Goal: Transaction & Acquisition: Purchase product/service

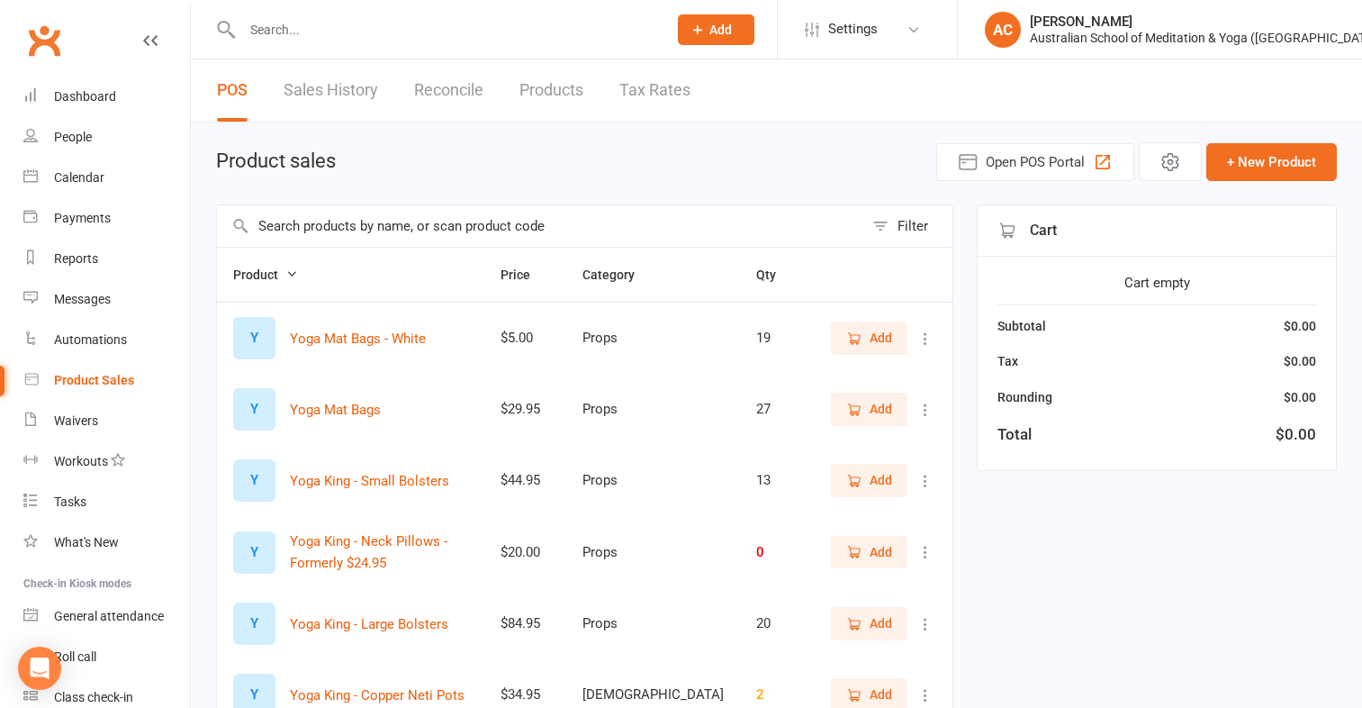
select select "100"
click at [289, 226] on input "text" at bounding box center [540, 225] width 646 height 41
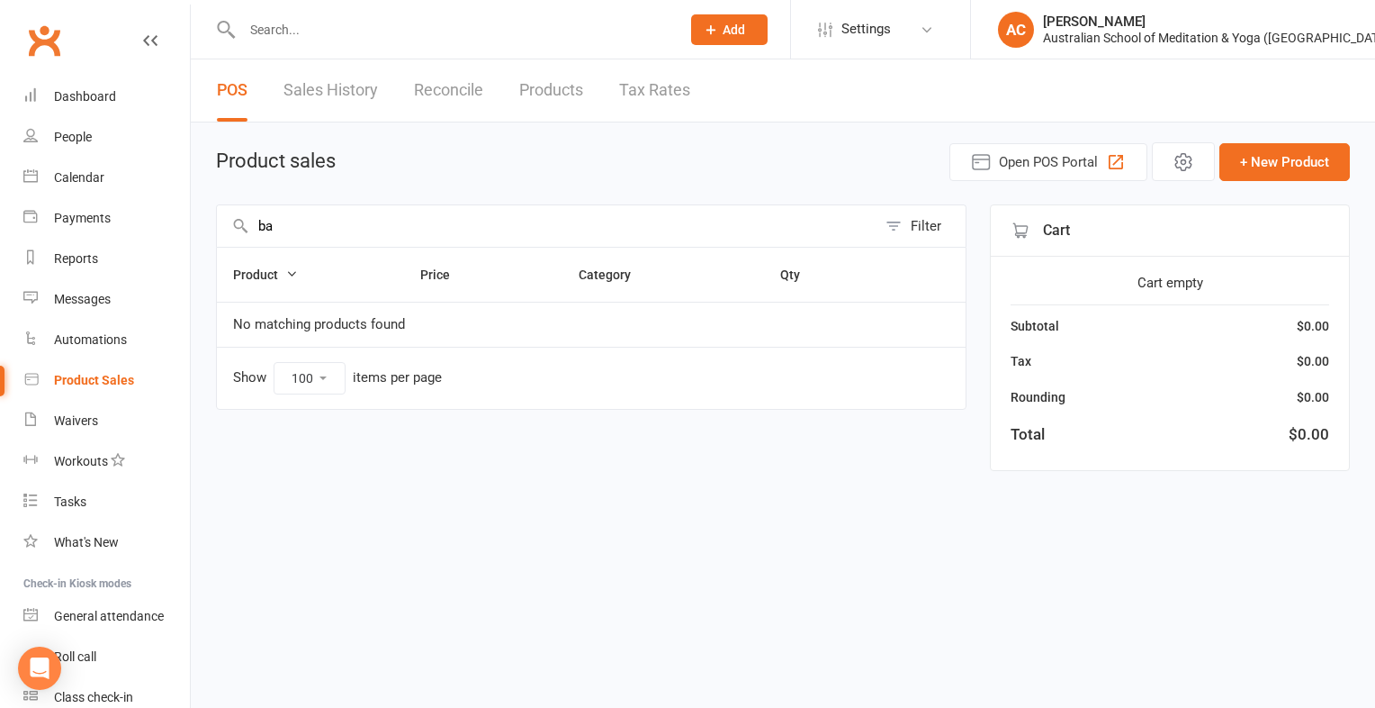
type input "b"
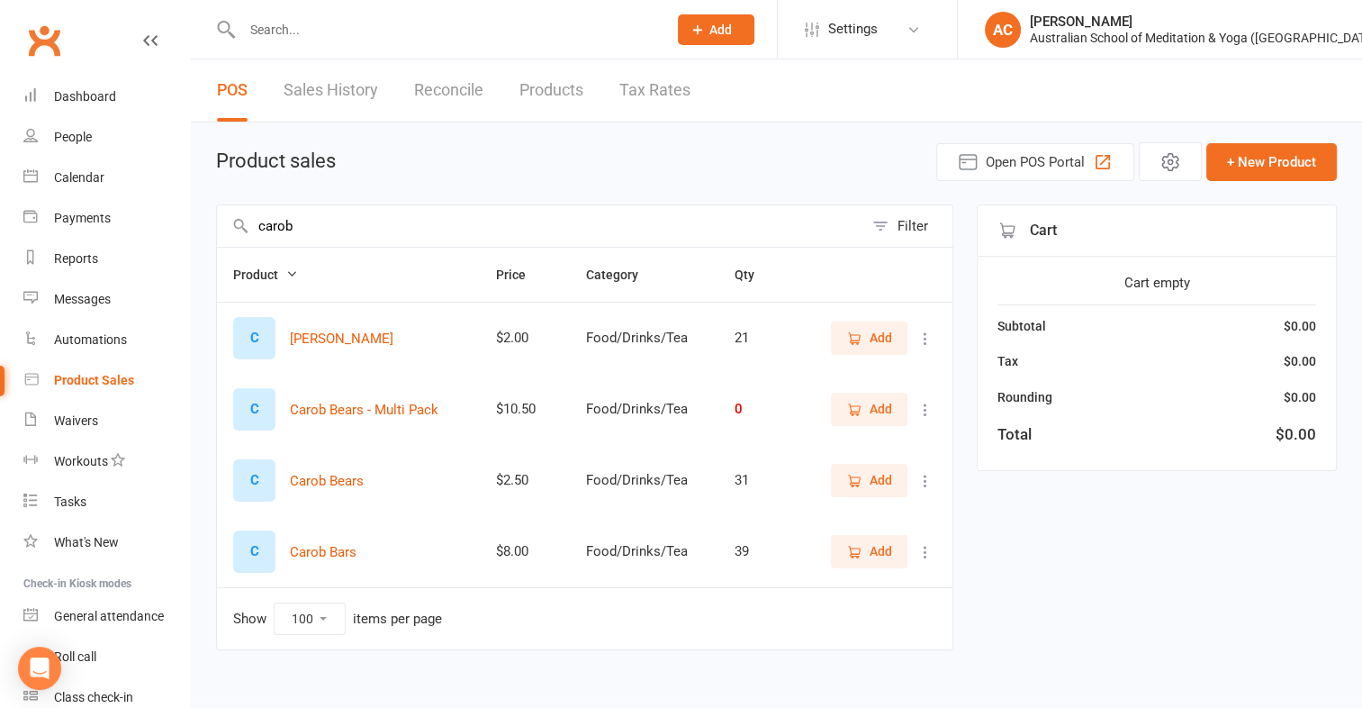
type input "carob"
click at [893, 474] on button "Add" at bounding box center [869, 480] width 77 height 32
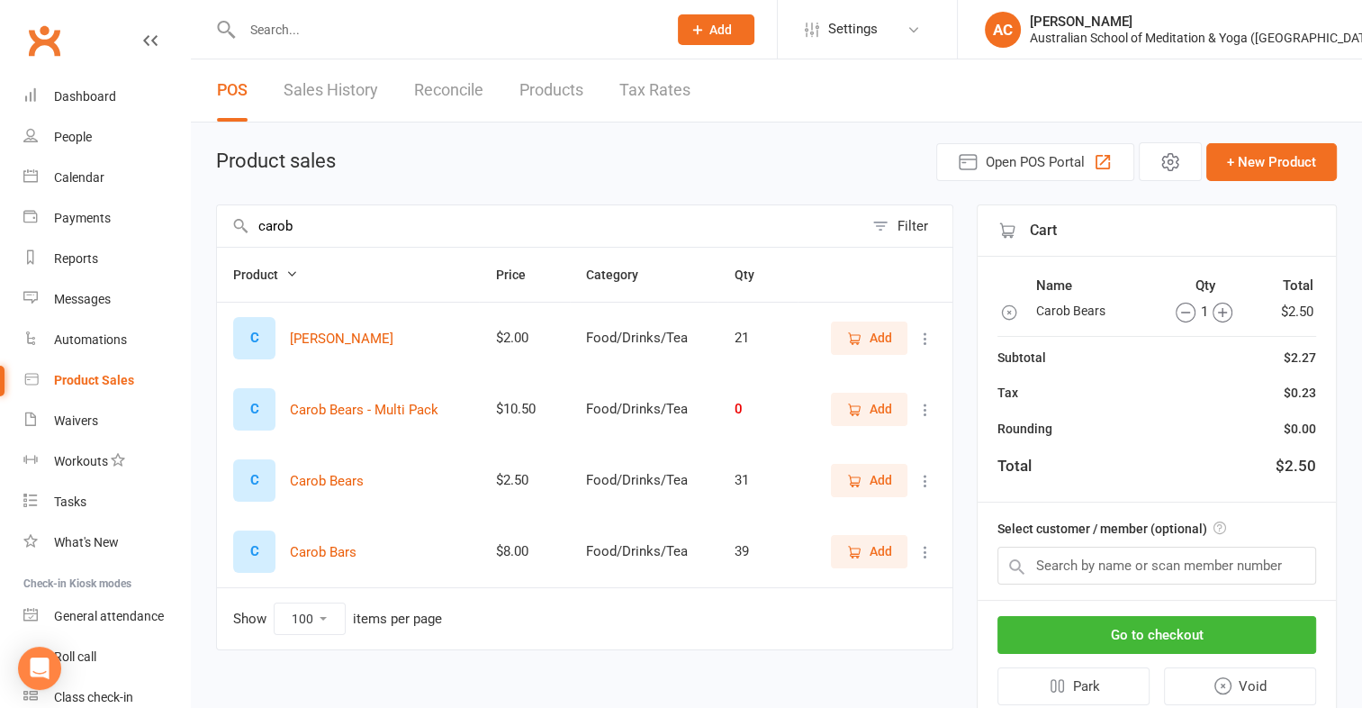
click at [1221, 311] on icon "button" at bounding box center [1222, 312] width 20 height 20
click at [1280, 639] on button "Go to checkout" at bounding box center [1156, 635] width 319 height 38
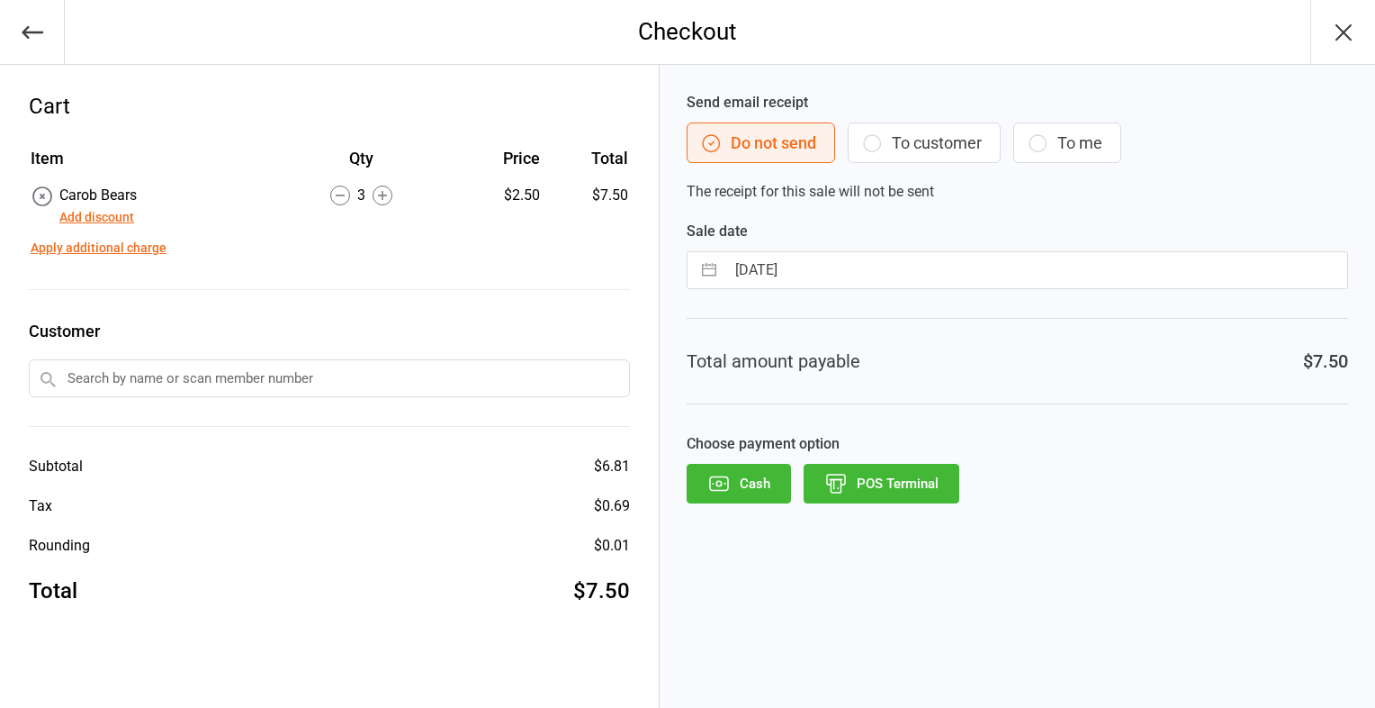
click at [922, 490] on button "POS Terminal" at bounding box center [882, 484] width 156 height 40
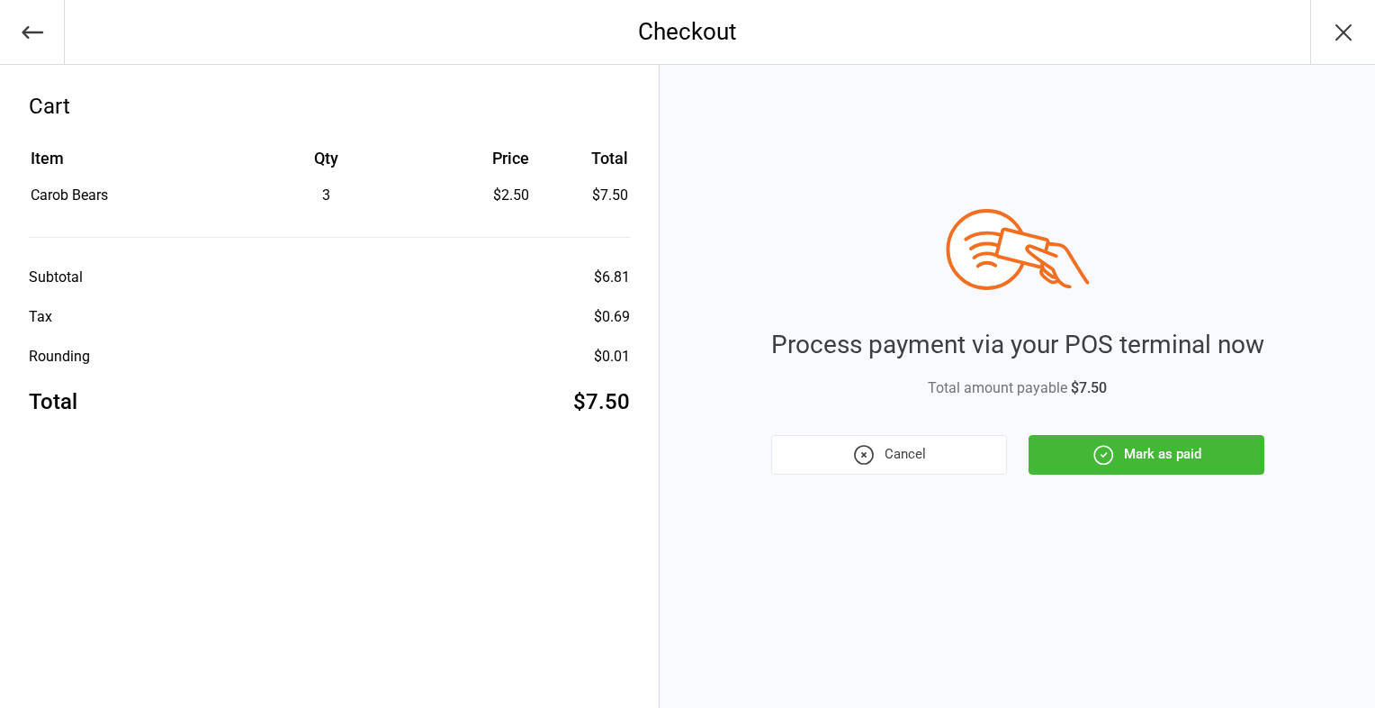
click at [1094, 445] on icon "button" at bounding box center [1103, 454] width 23 height 23
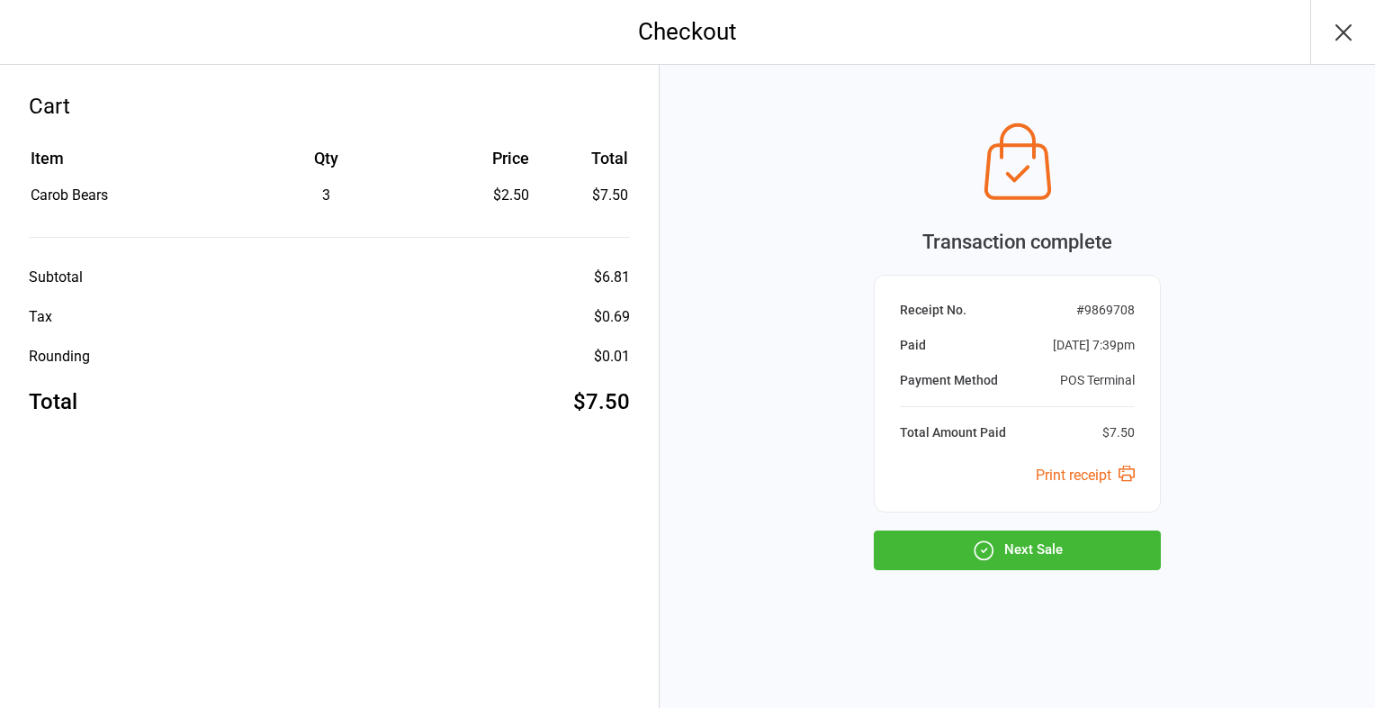
click at [1008, 543] on button "Next Sale" at bounding box center [1017, 550] width 287 height 40
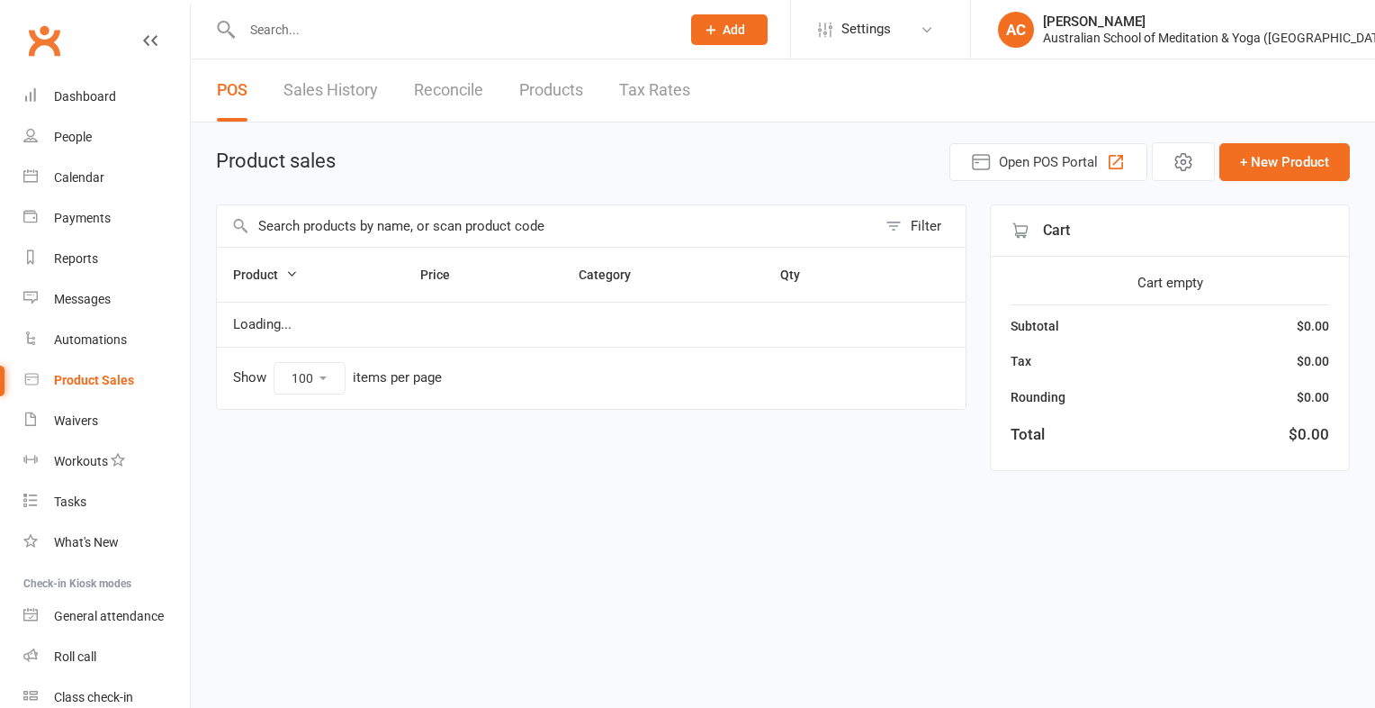
select select "100"
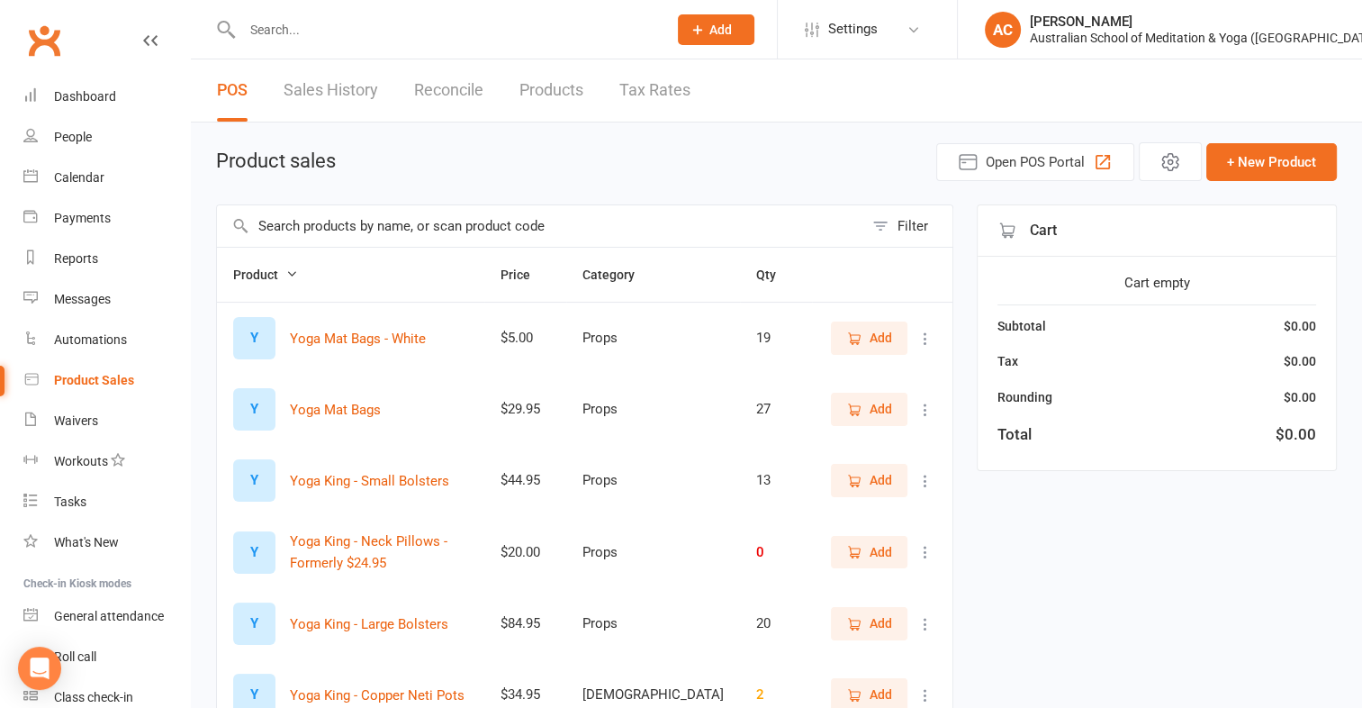
click at [262, 222] on input "text" at bounding box center [540, 225] width 646 height 41
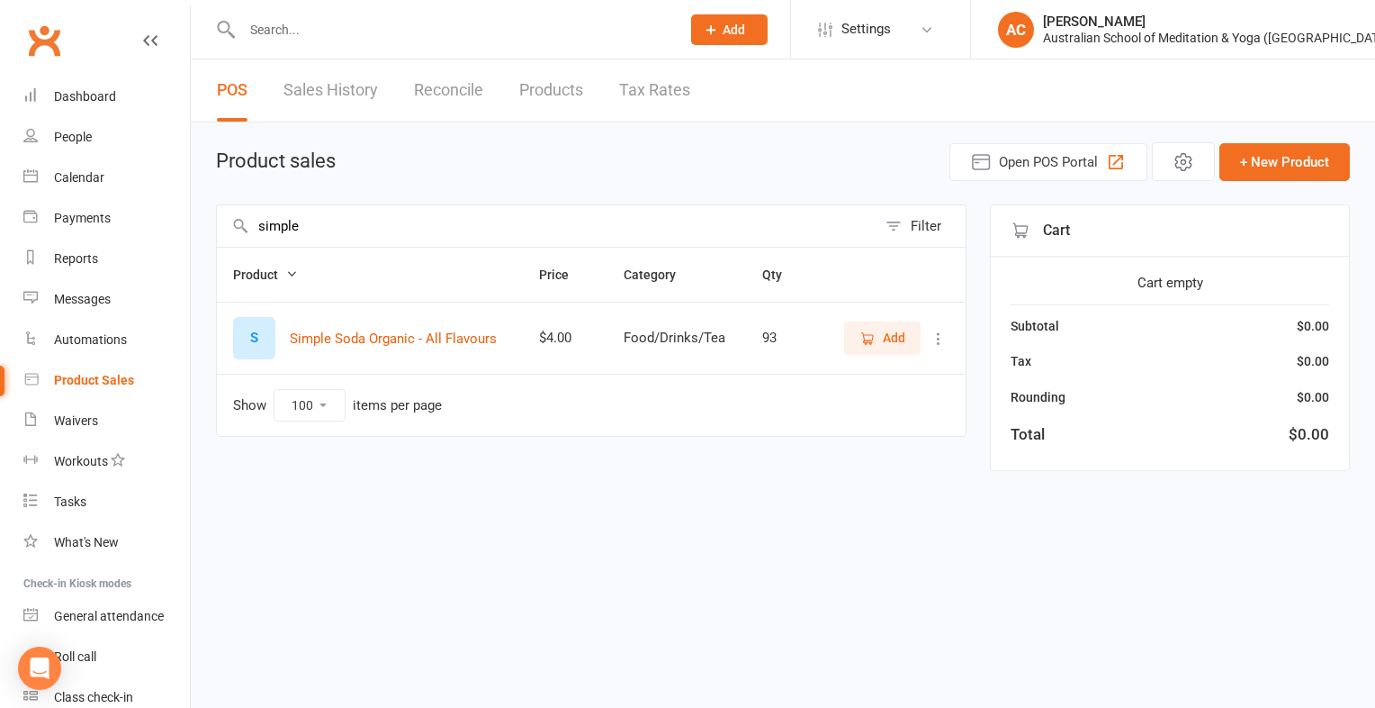
click at [262, 222] on input "simple" at bounding box center [547, 225] width 660 height 41
click at [301, 226] on input "simple" at bounding box center [547, 225] width 660 height 41
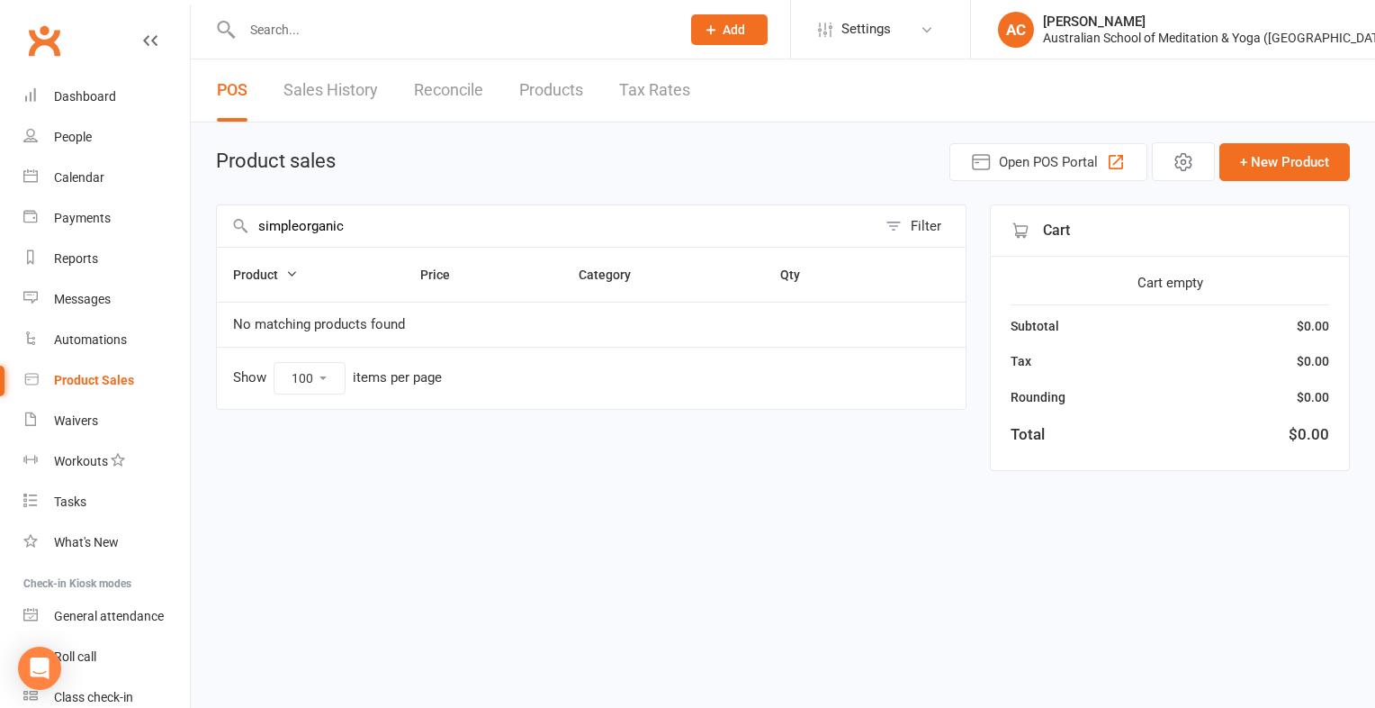
click at [299, 224] on input "simpleorganic" at bounding box center [547, 225] width 660 height 41
click at [289, 275] on icon "button" at bounding box center [291, 273] width 13 height 13
click at [293, 322] on td "No matching products found" at bounding box center [591, 324] width 749 height 45
click at [351, 229] on input "simple organic" at bounding box center [547, 225] width 660 height 41
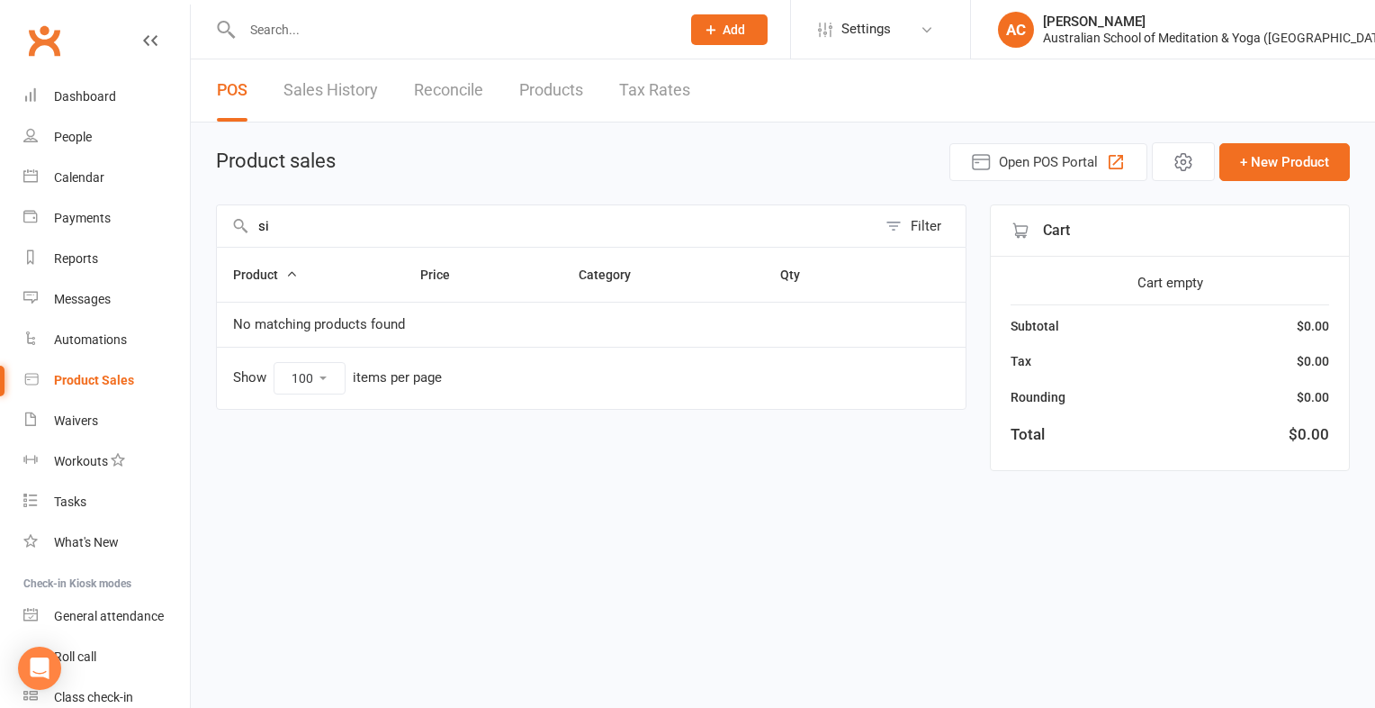
type input "s"
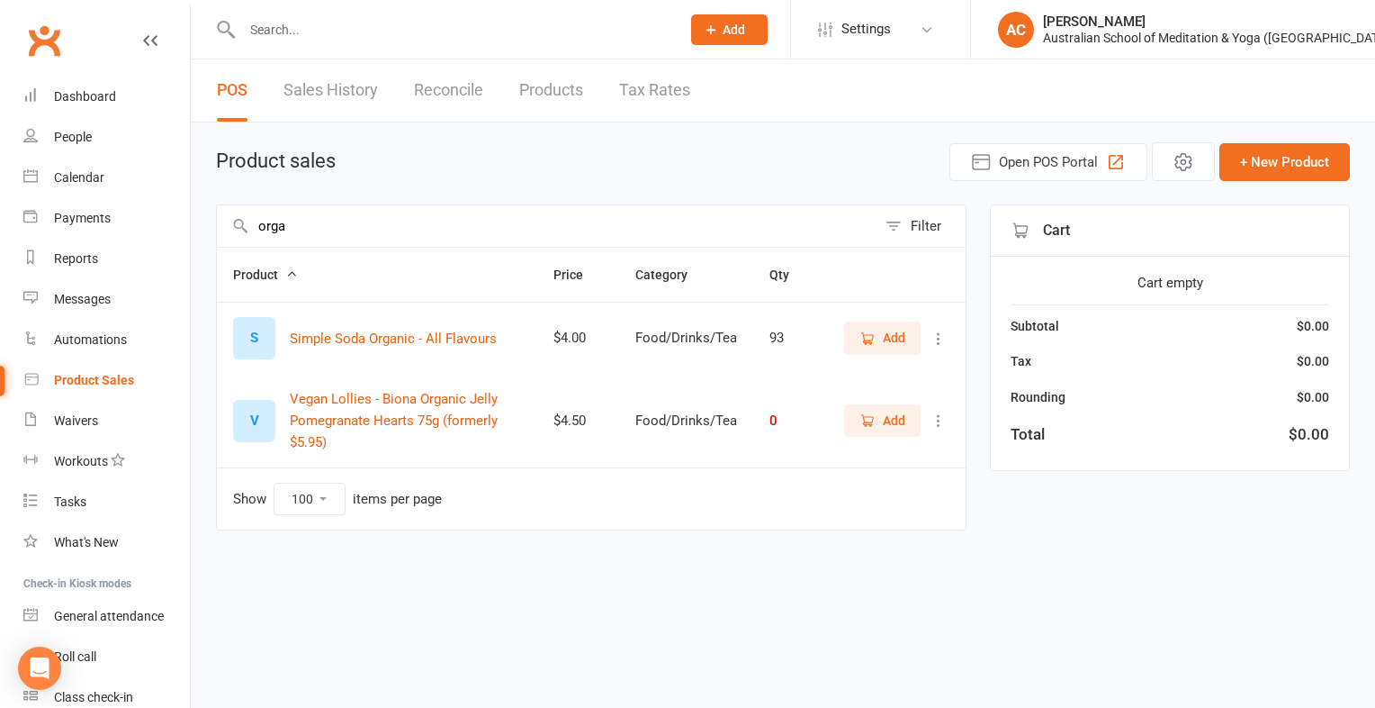
type input "orga"
click at [875, 336] on icon "button" at bounding box center [868, 338] width 16 height 16
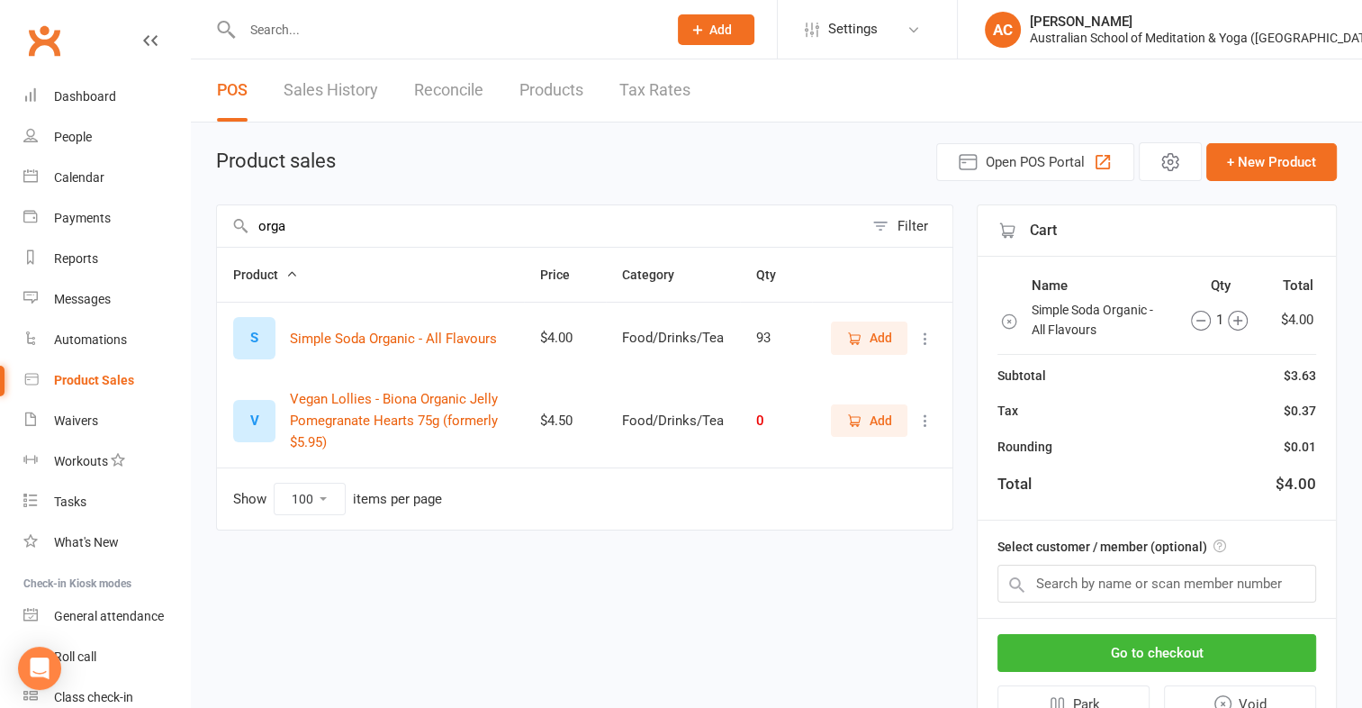
click at [292, 273] on icon "button" at bounding box center [291, 273] width 13 height 13
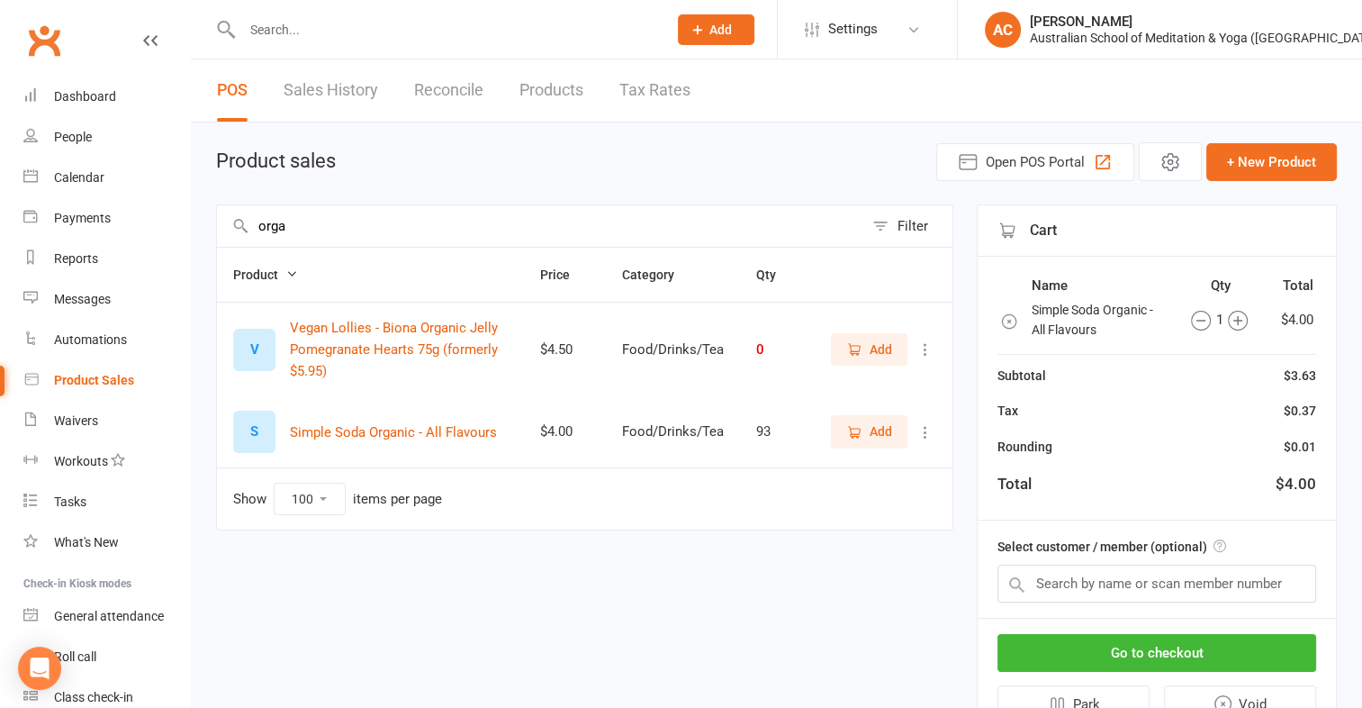
drag, startPoint x: 292, startPoint y: 273, endPoint x: 292, endPoint y: 226, distance: 46.8
click at [292, 226] on div "orga Filter Product Price Category Qty V Vegan Lollies - Biona Organic Jelly Po…" at bounding box center [584, 471] width 737 height 535
click at [292, 226] on input "orga" at bounding box center [540, 225] width 646 height 41
type input "o"
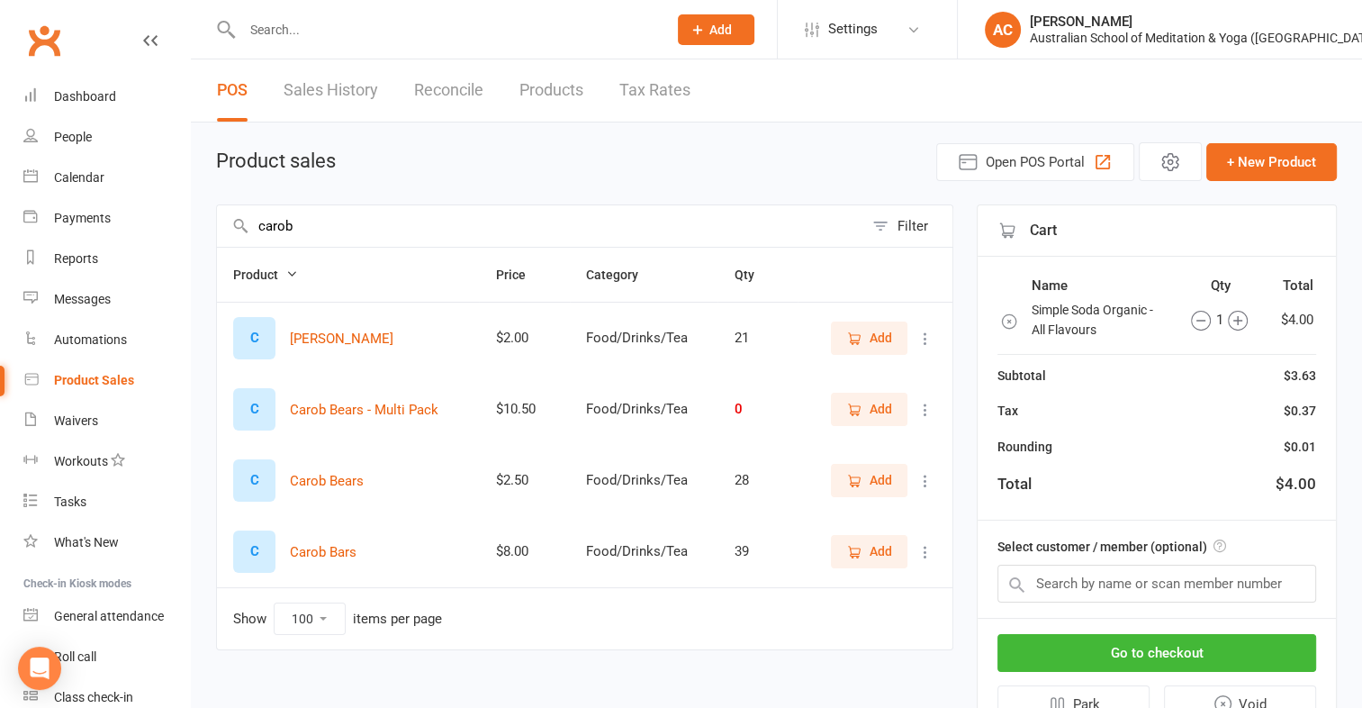
type input "carob"
click at [877, 551] on span "Add" at bounding box center [881, 551] width 23 height 20
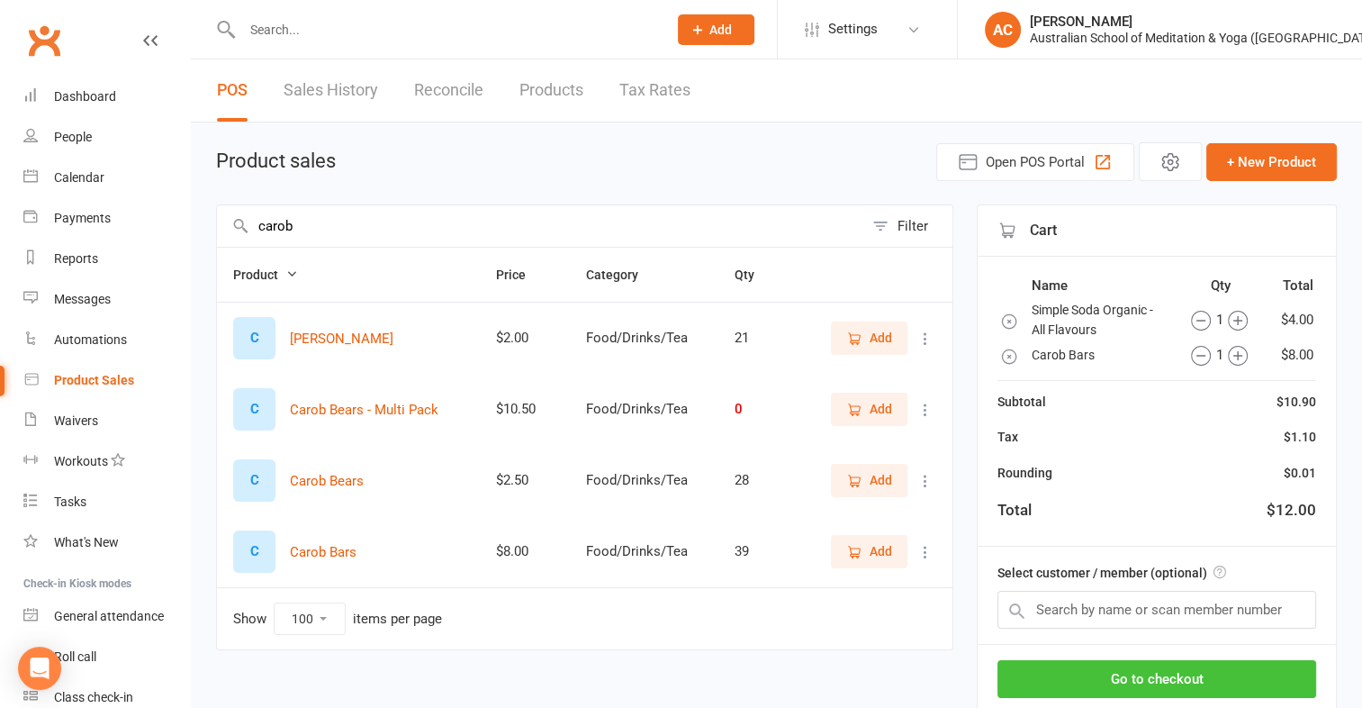
click at [1171, 664] on button "Go to checkout" at bounding box center [1156, 679] width 319 height 38
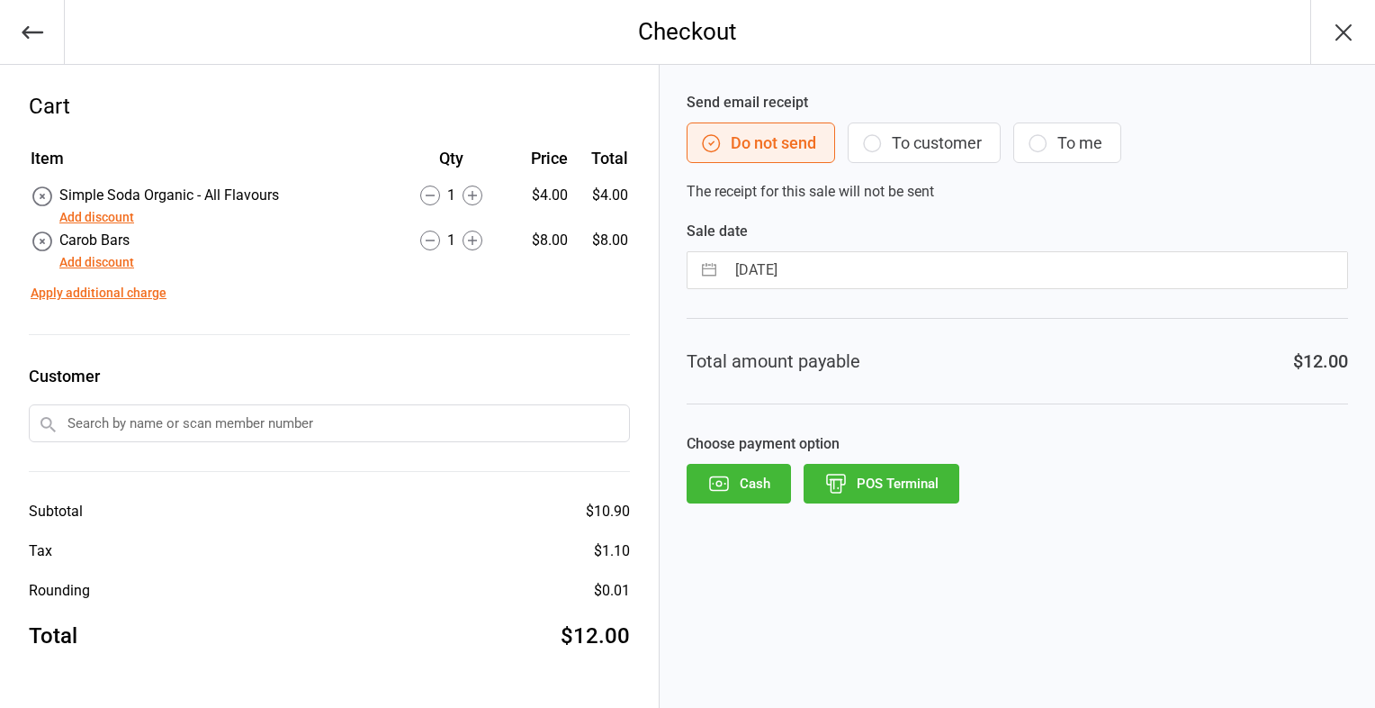
click at [753, 484] on button "Cash" at bounding box center [739, 484] width 104 height 40
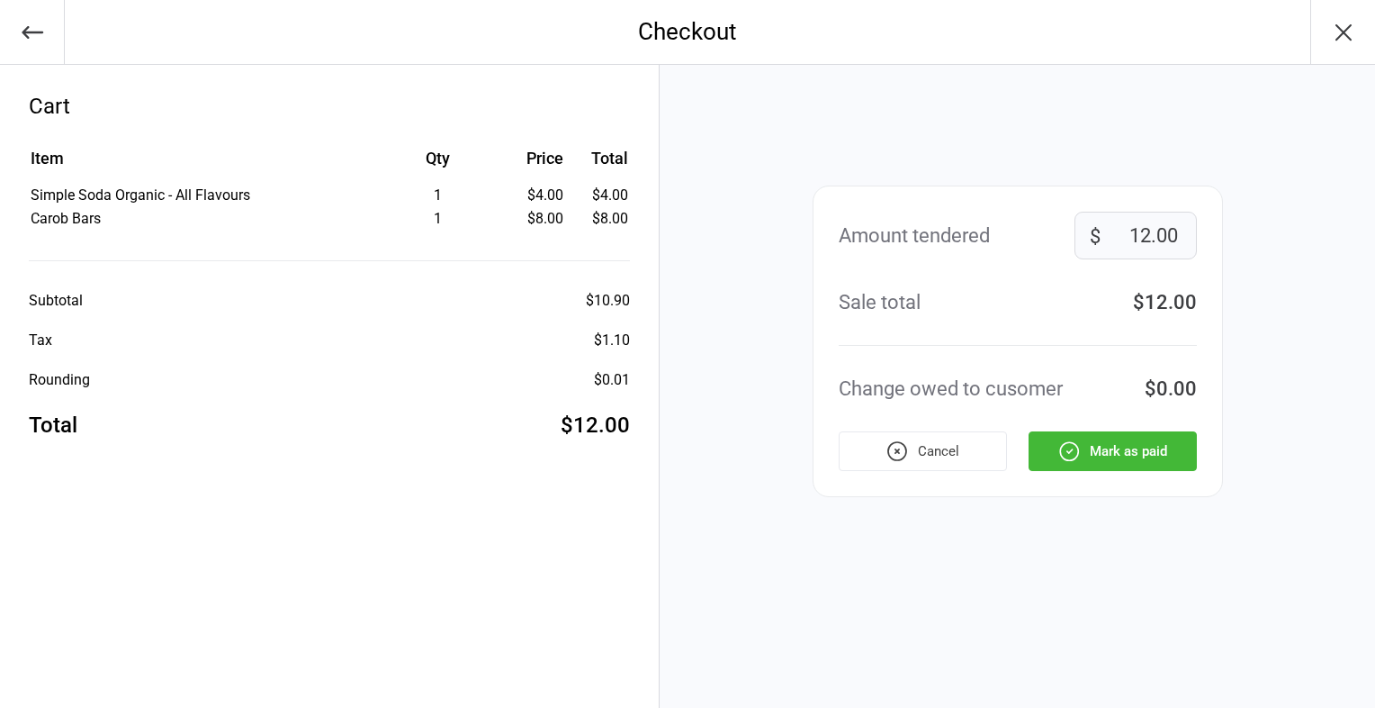
click at [1068, 451] on icon "button" at bounding box center [1069, 452] width 2 height 2
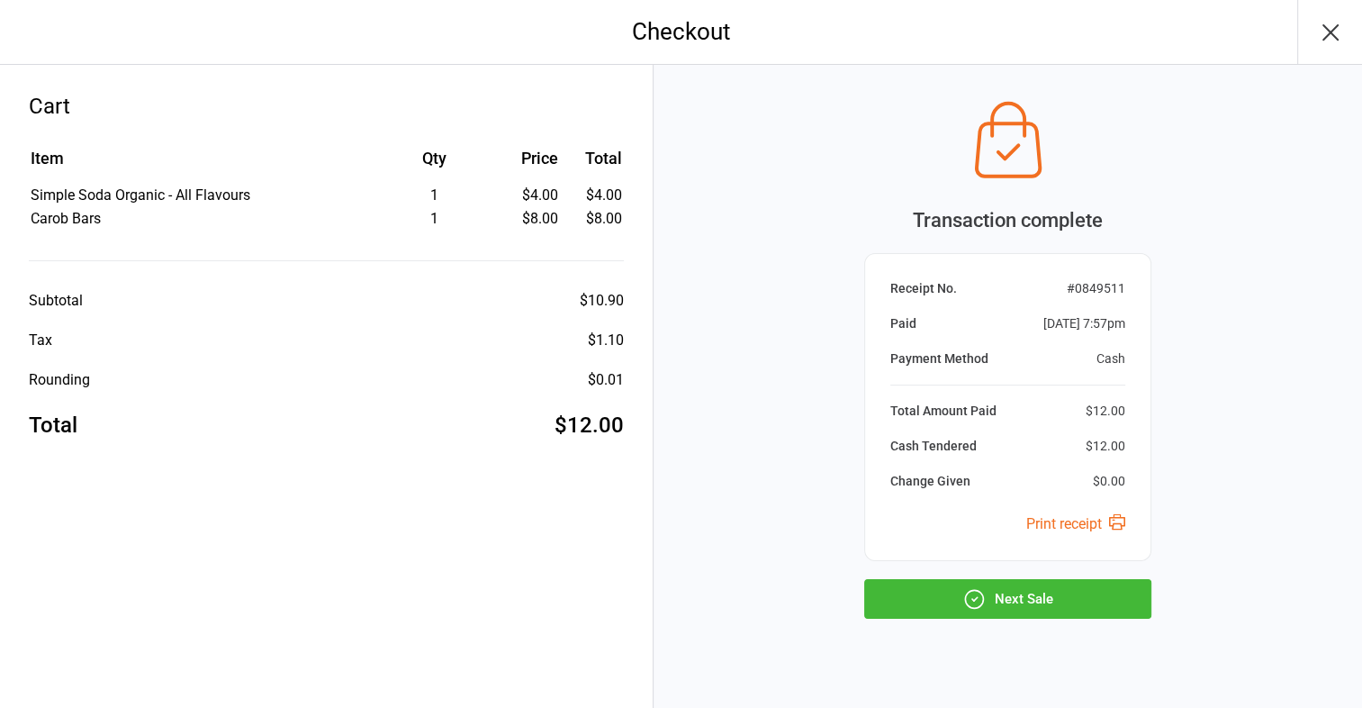
click at [1025, 588] on button "Next Sale" at bounding box center [1007, 599] width 287 height 40
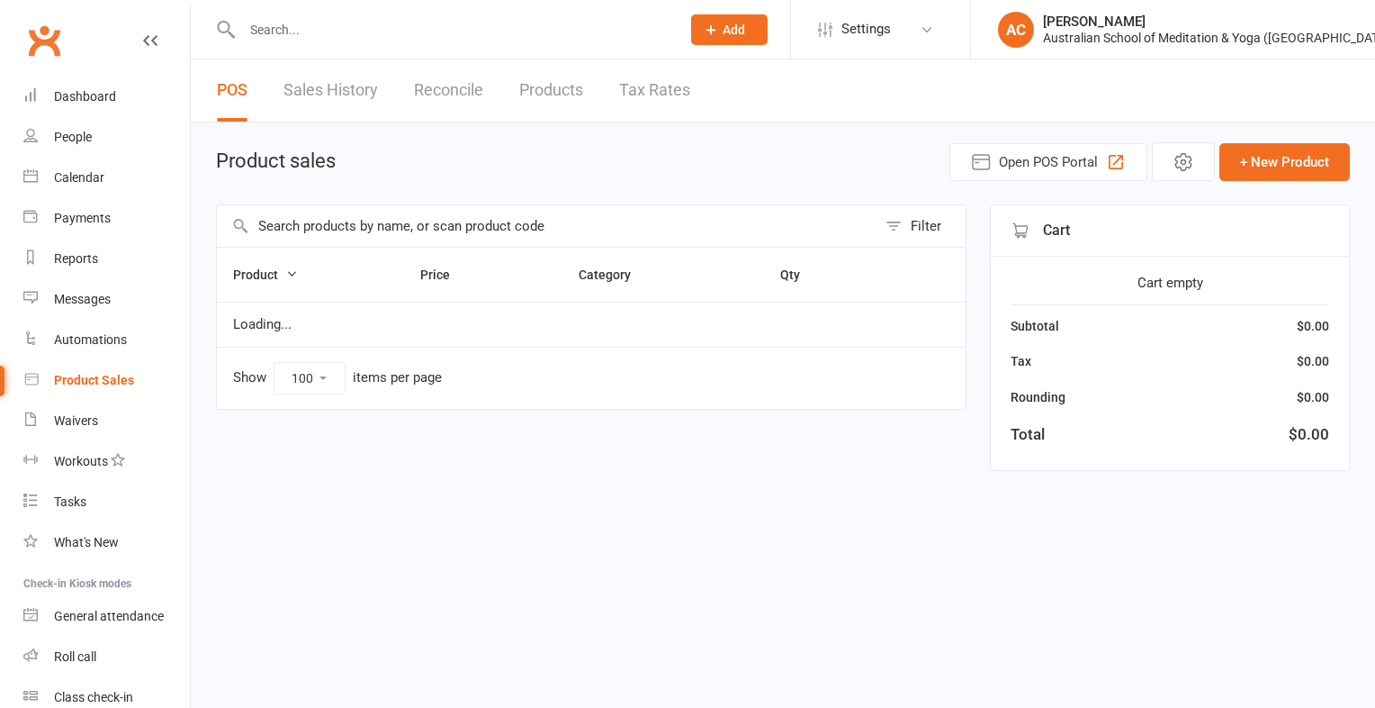
select select "100"
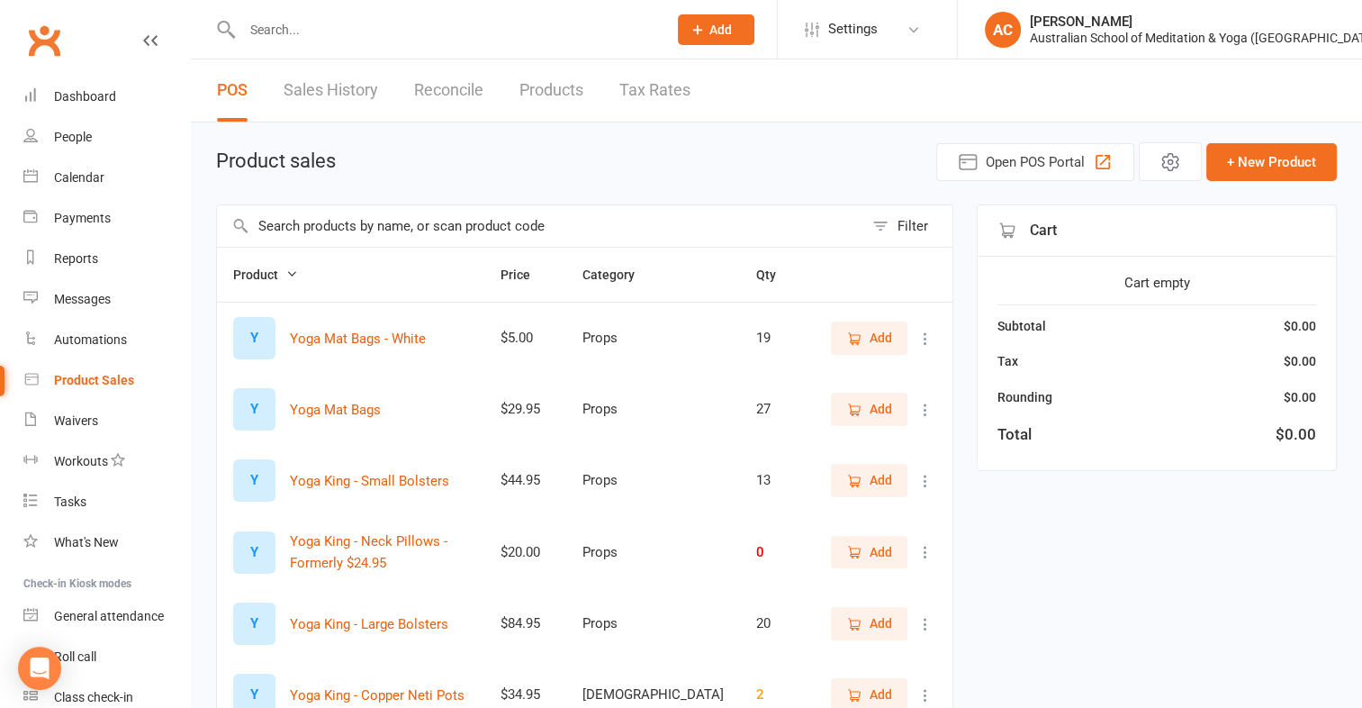
click at [296, 226] on input "text" at bounding box center [540, 225] width 646 height 41
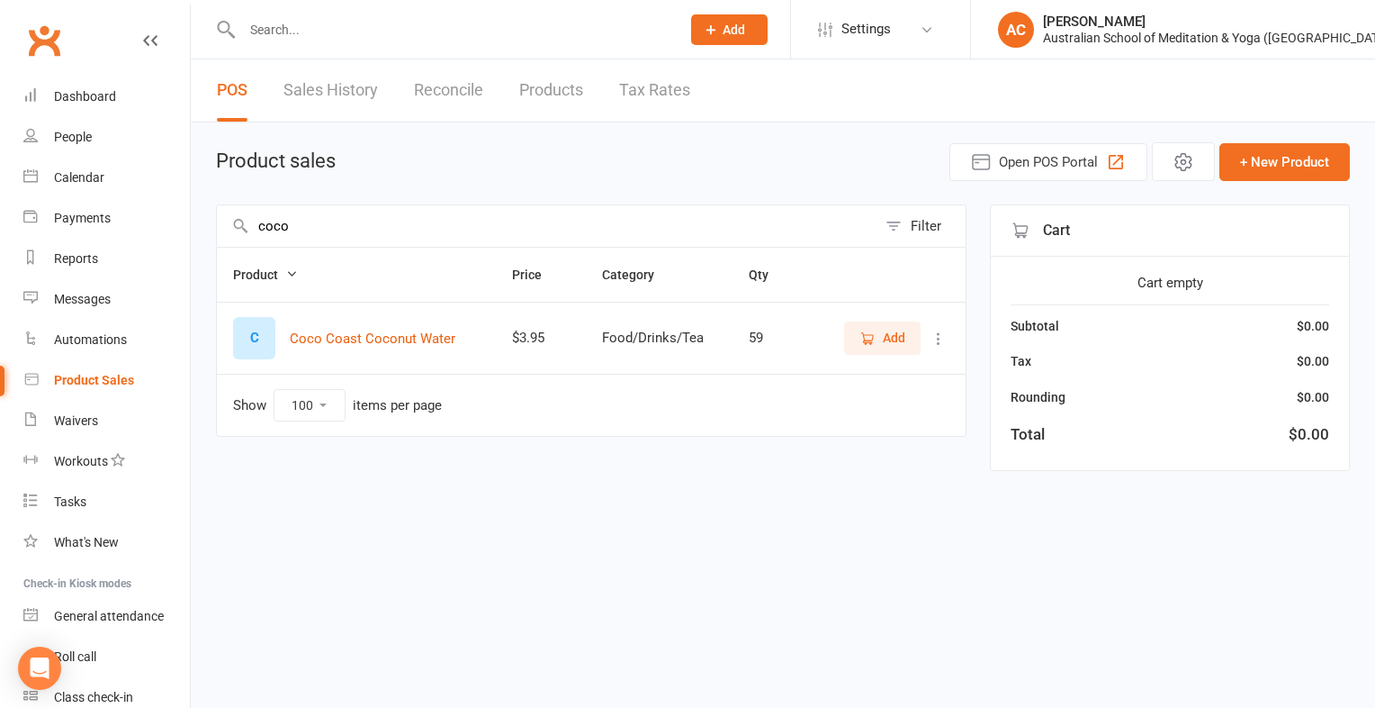
type input "coco"
click at [888, 335] on span "Add" at bounding box center [894, 338] width 23 height 20
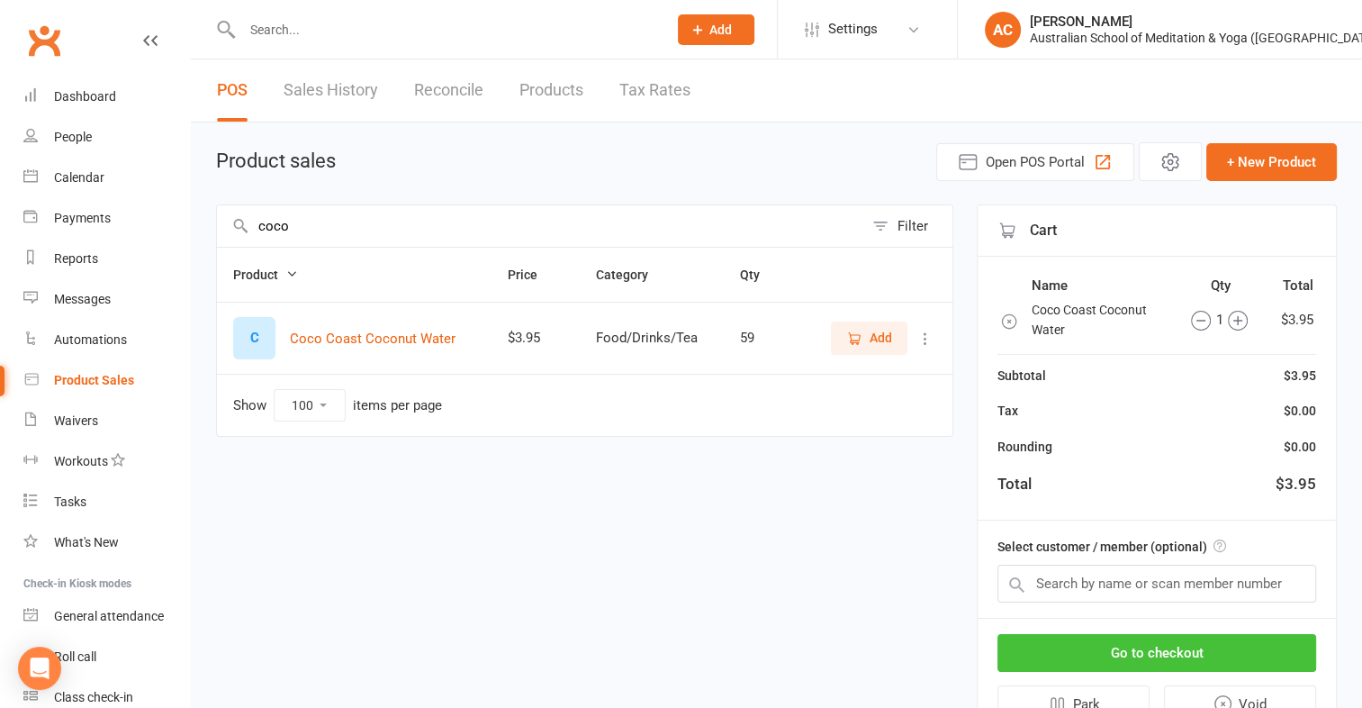
click at [1243, 644] on button "Go to checkout" at bounding box center [1156, 653] width 319 height 38
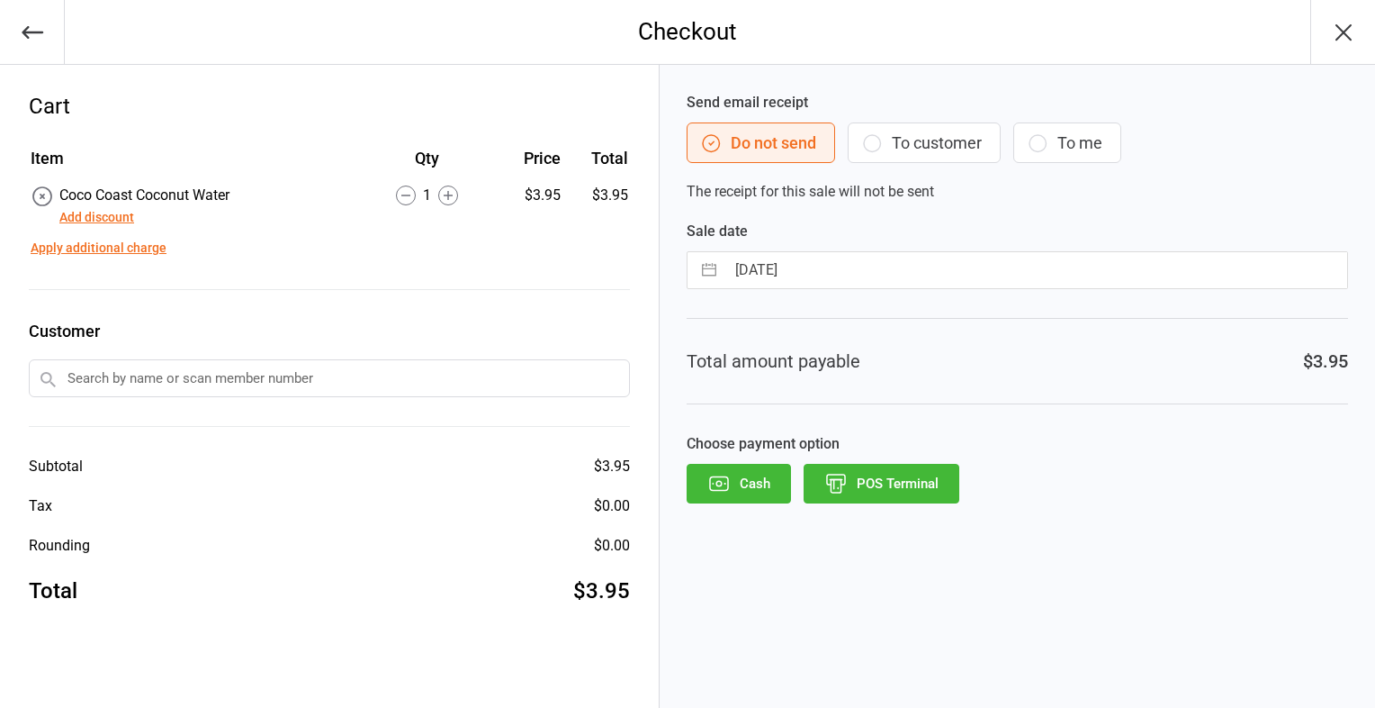
click at [925, 480] on button "POS Terminal" at bounding box center [882, 484] width 156 height 40
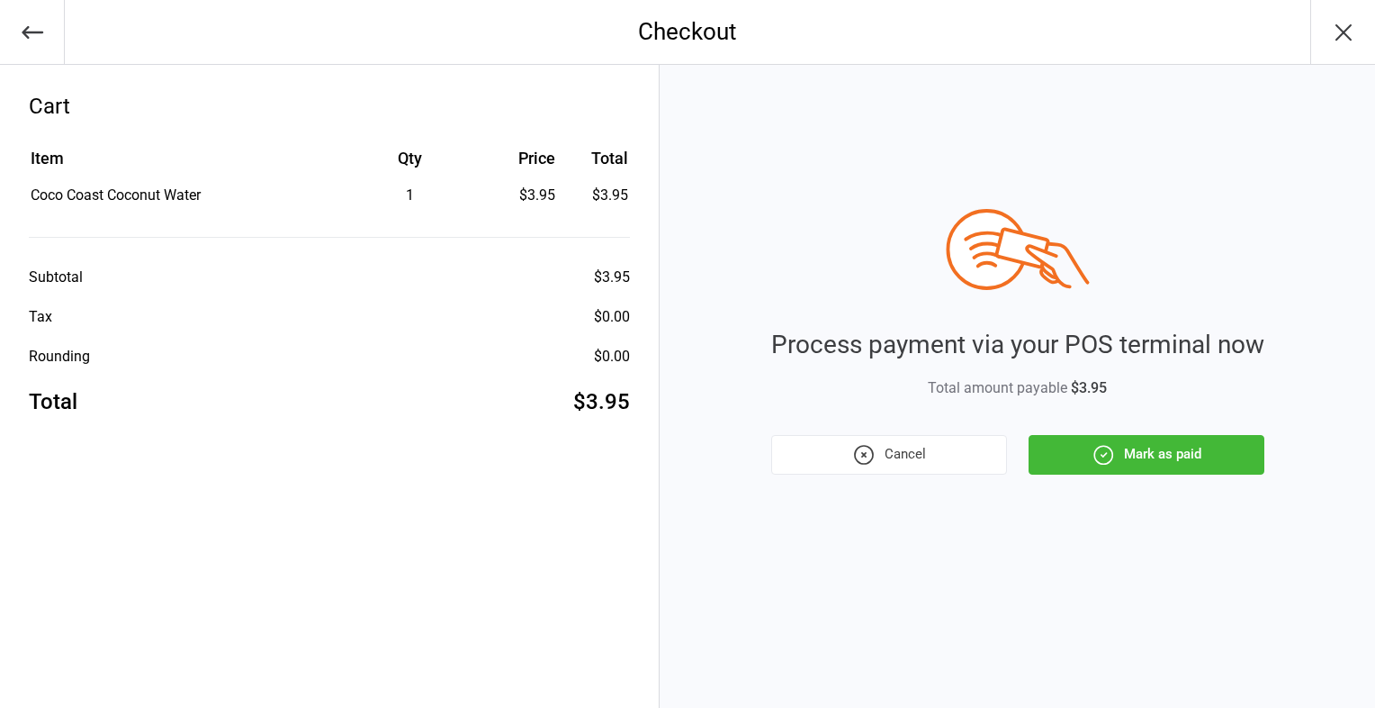
click at [1160, 458] on button "Mark as paid" at bounding box center [1147, 455] width 236 height 40
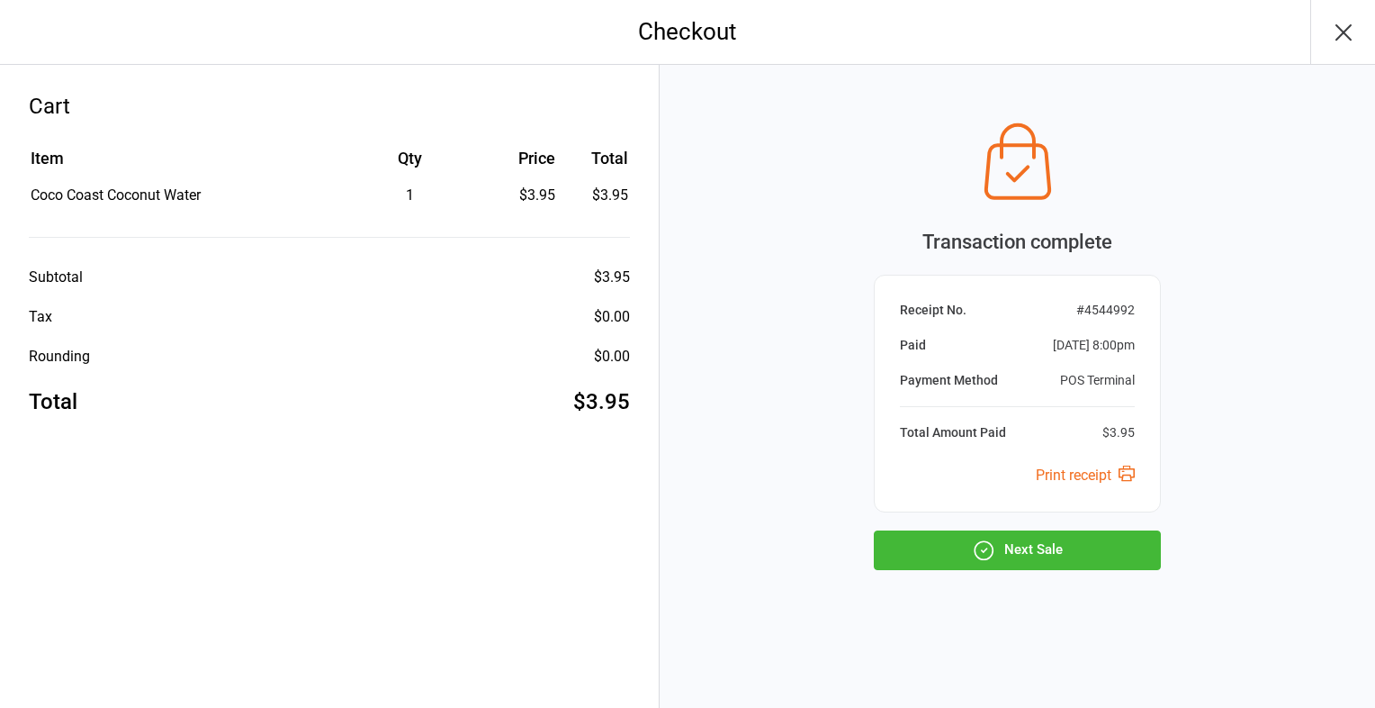
click at [1048, 550] on button "Next Sale" at bounding box center [1017, 550] width 287 height 40
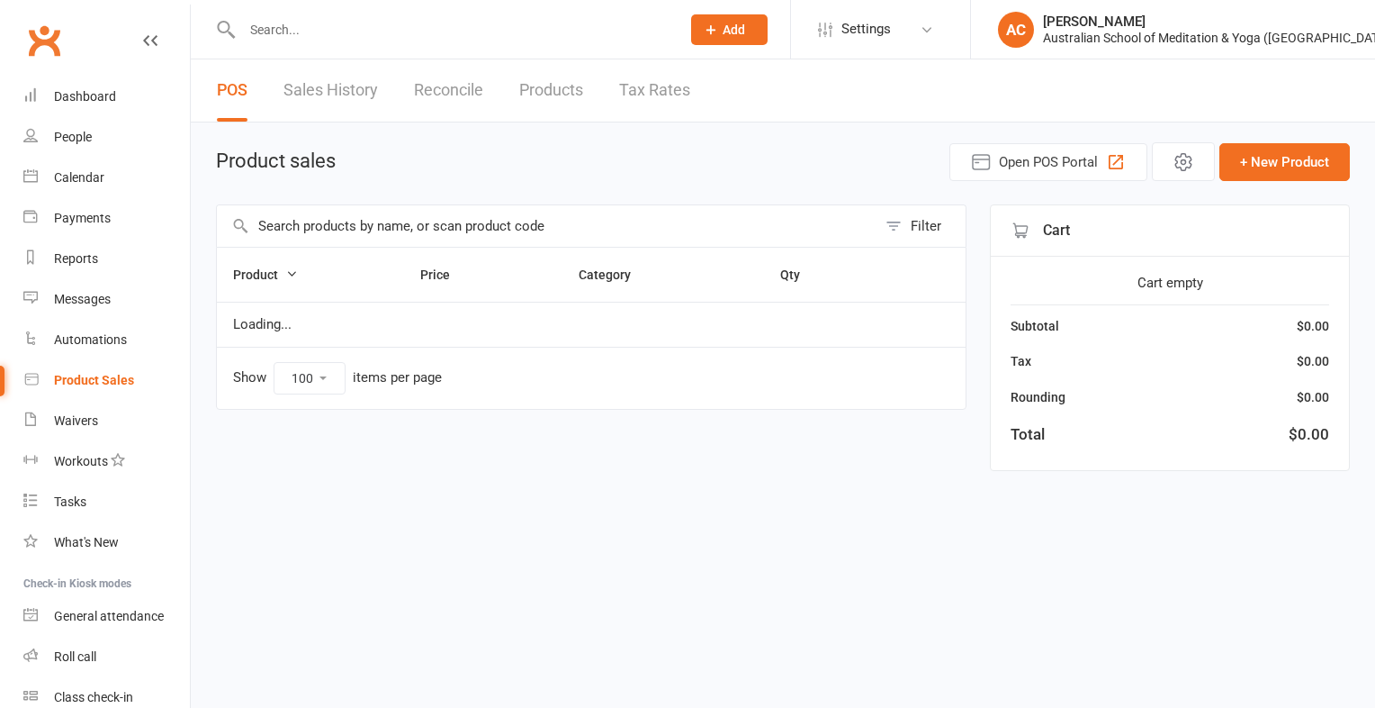
select select "100"
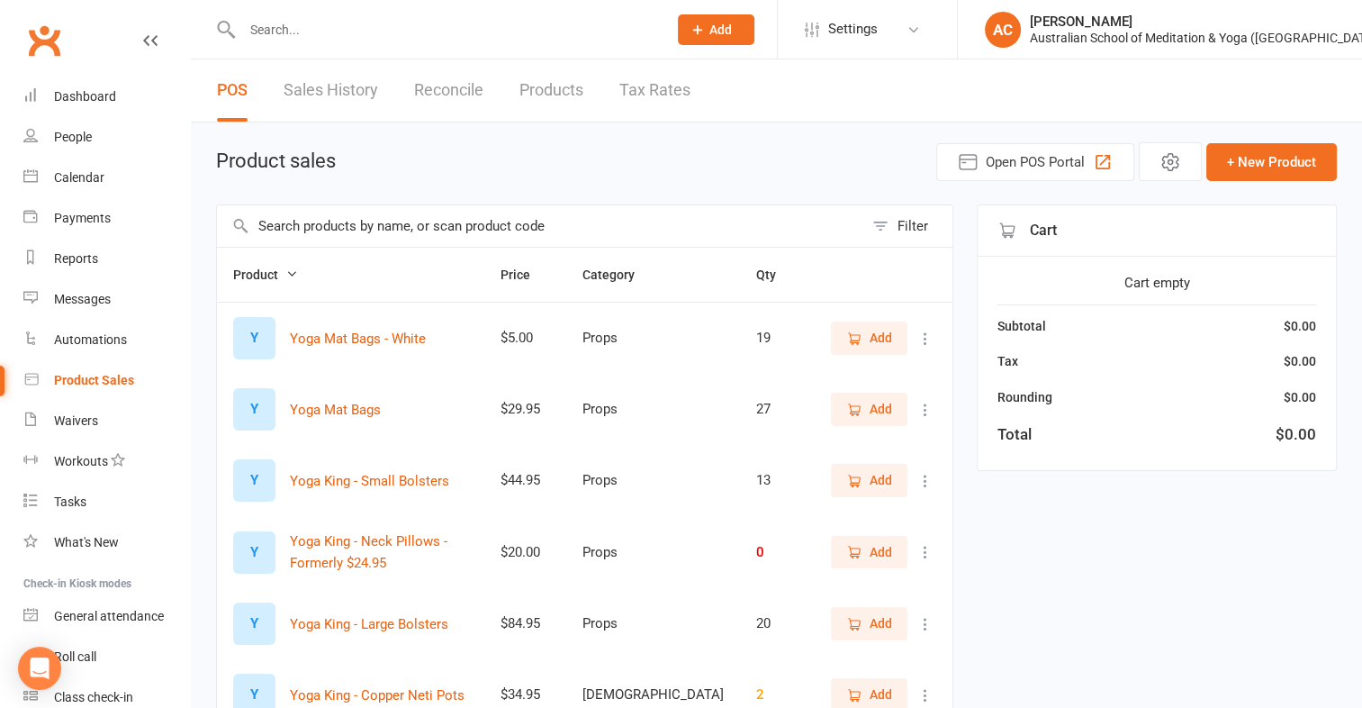
click at [298, 229] on input "text" at bounding box center [540, 225] width 646 height 41
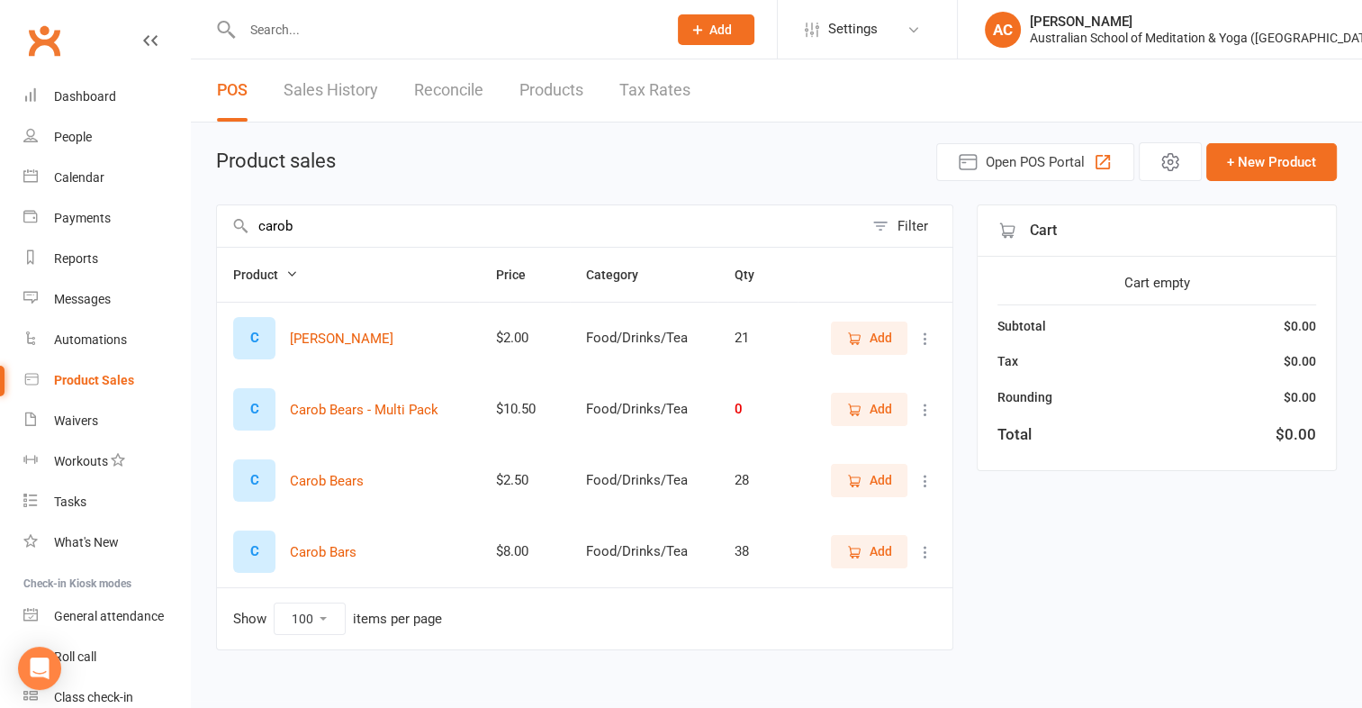
type input "carob"
click at [873, 480] on span "Add" at bounding box center [881, 480] width 23 height 20
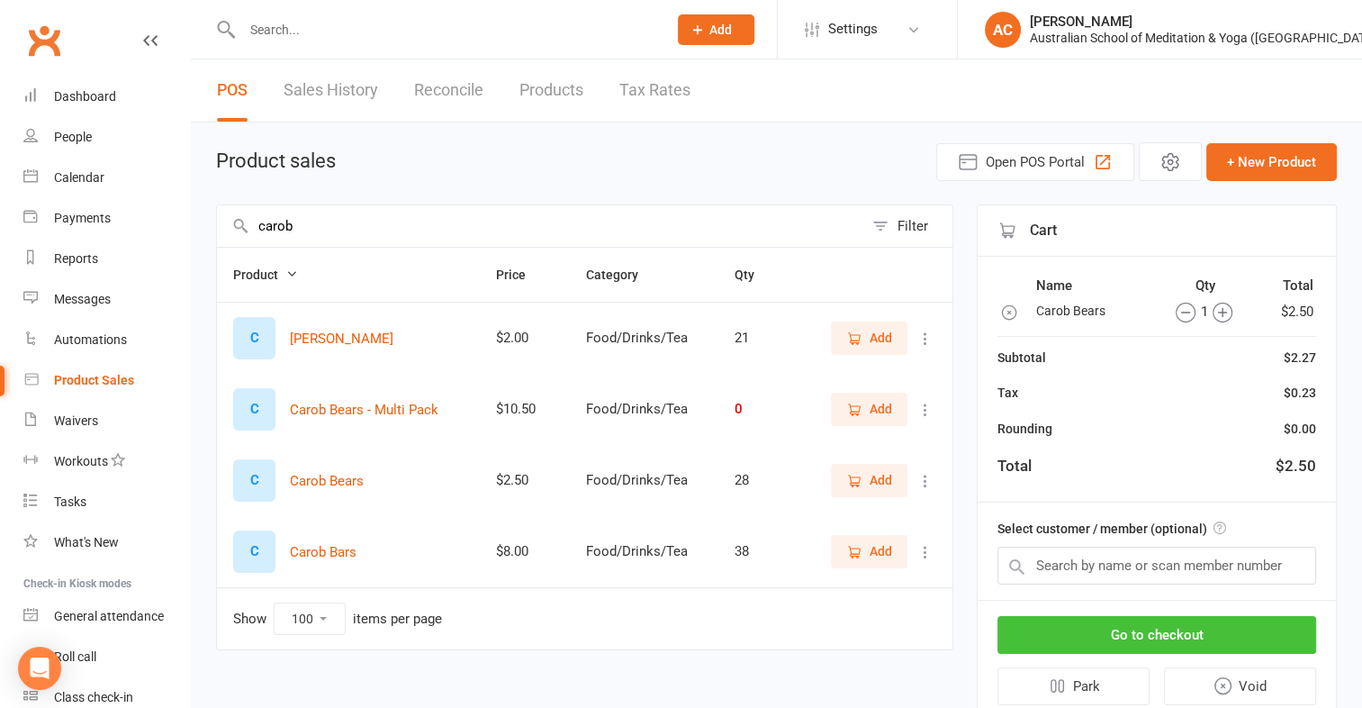
click at [1159, 627] on button "Go to checkout" at bounding box center [1156, 635] width 319 height 38
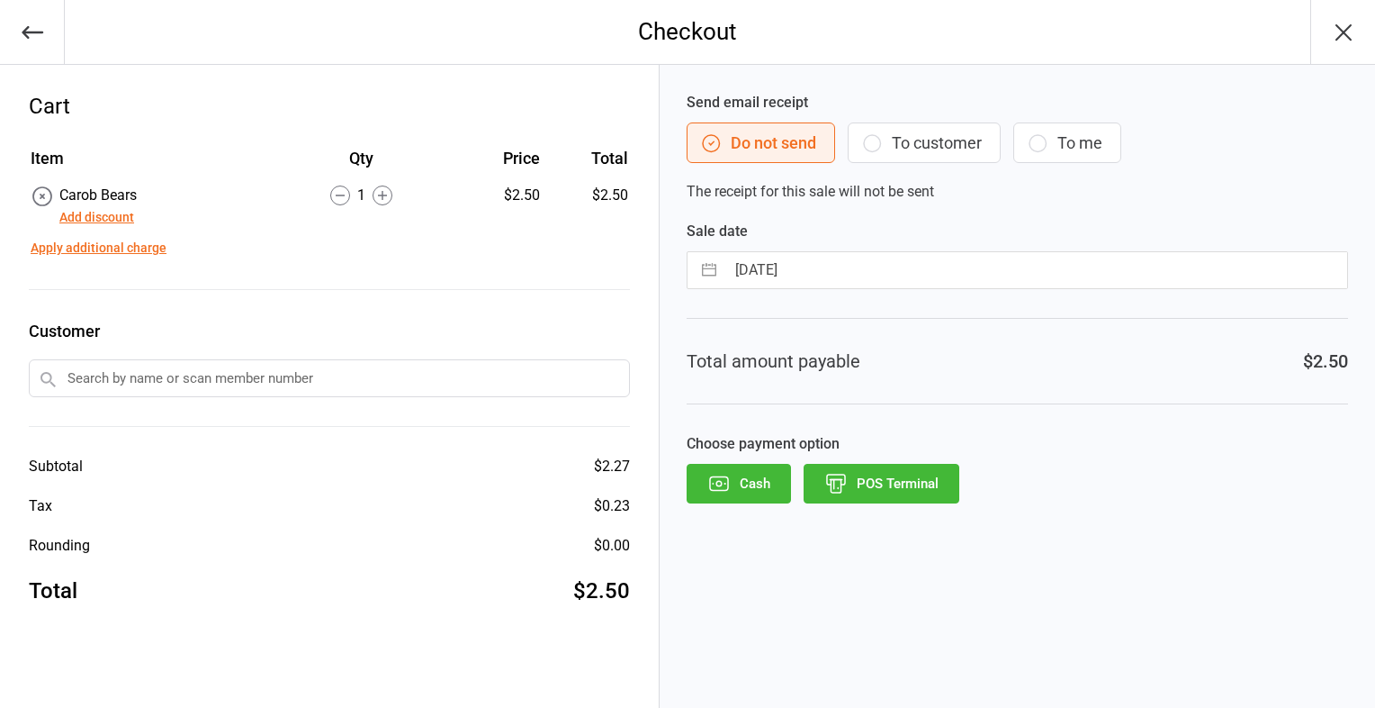
click at [891, 483] on button "POS Terminal" at bounding box center [882, 484] width 156 height 40
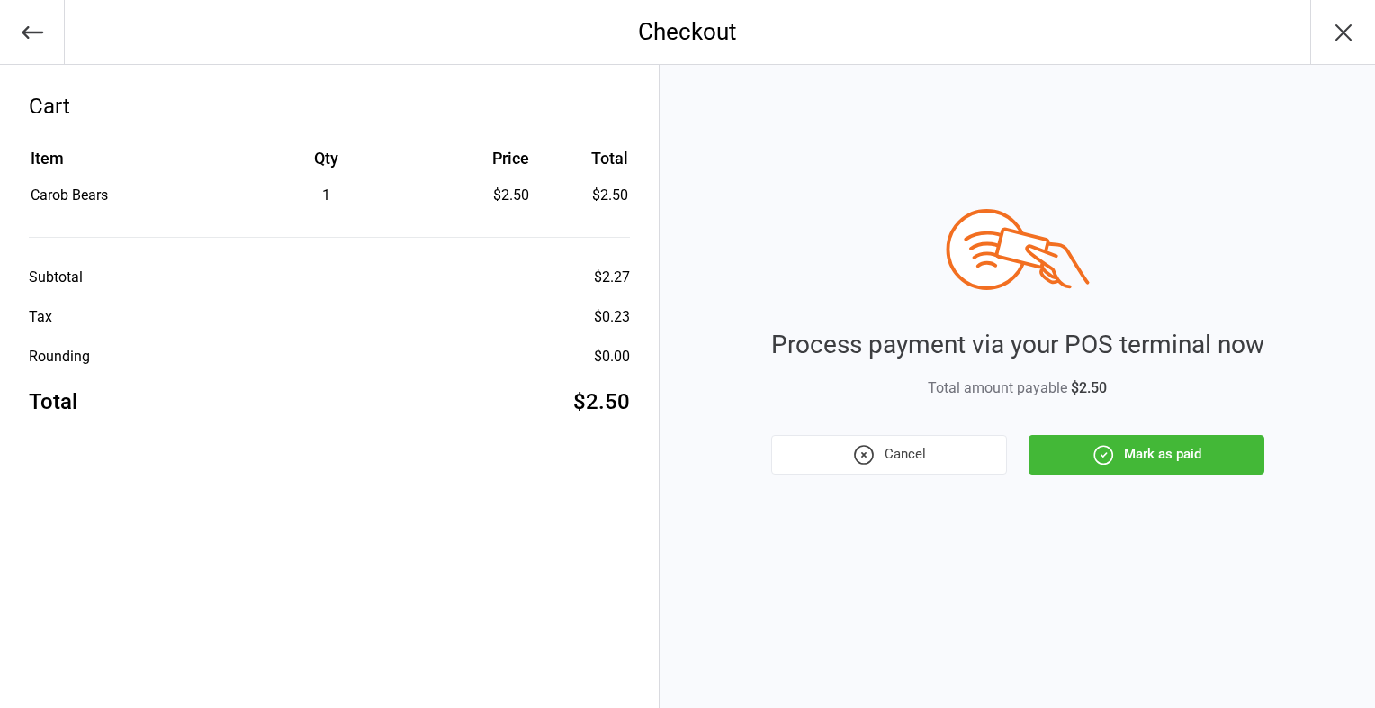
click at [1203, 450] on button "Mark as paid" at bounding box center [1147, 455] width 236 height 40
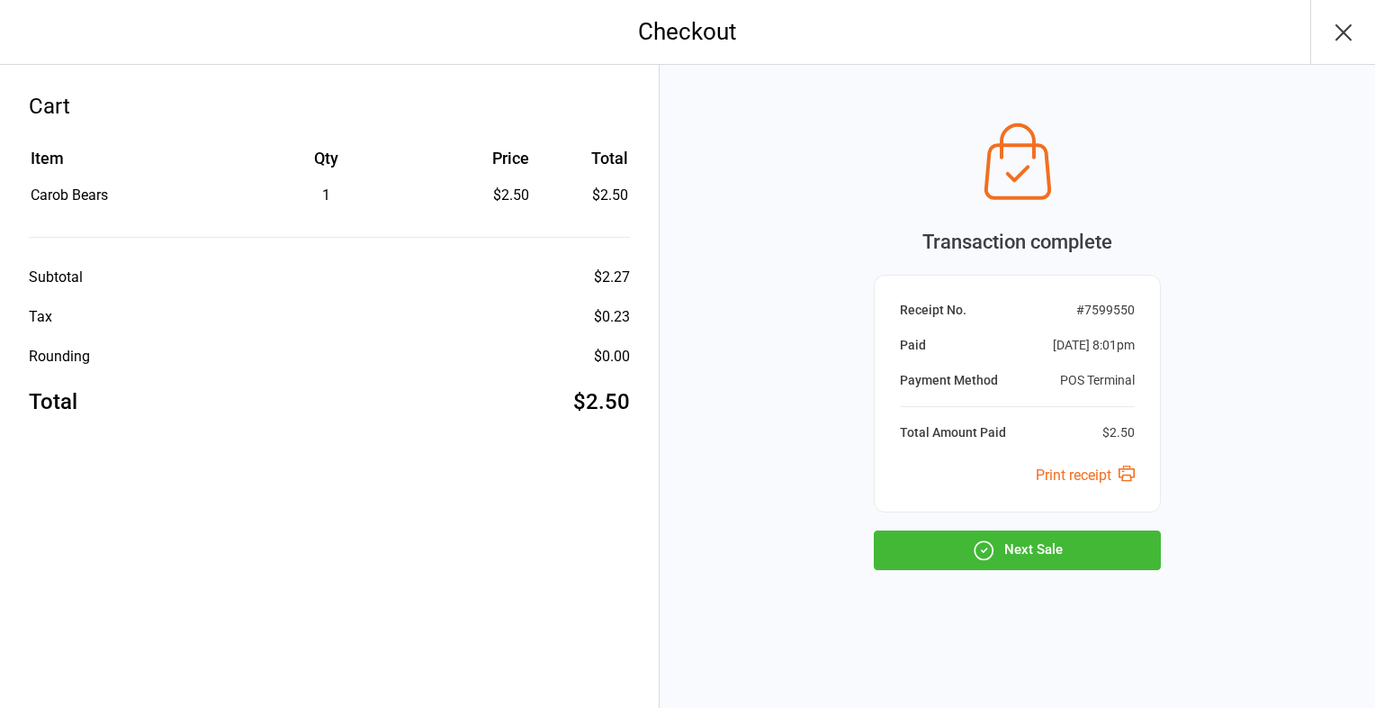
click at [1113, 549] on button "Next Sale" at bounding box center [1017, 550] width 287 height 40
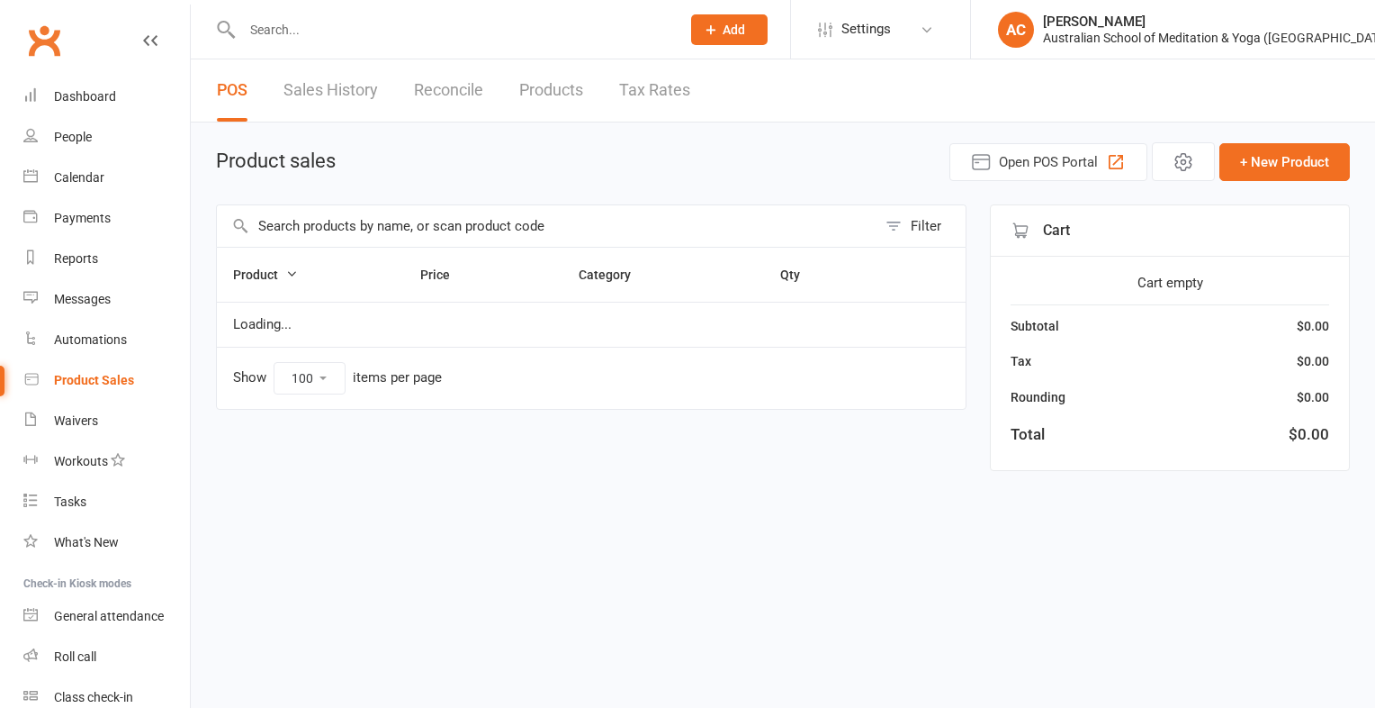
select select "100"
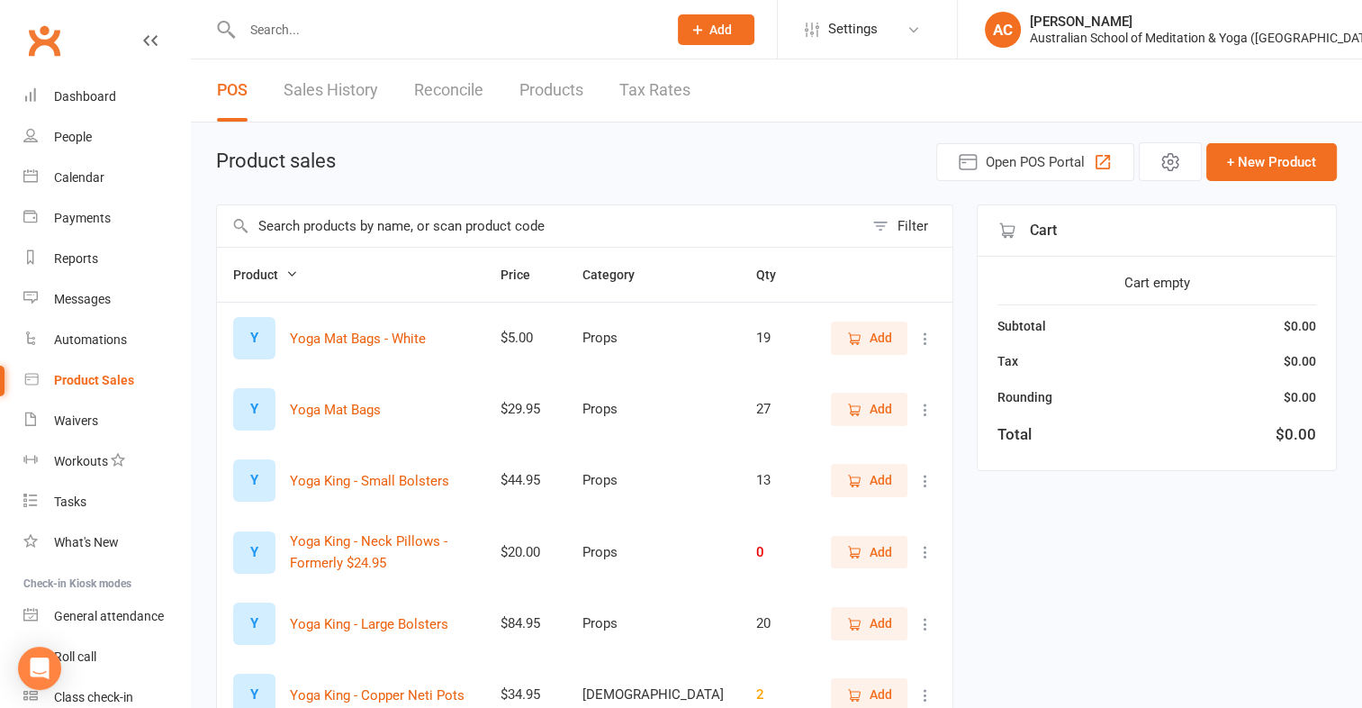
click at [491, 221] on input "text" at bounding box center [540, 225] width 646 height 41
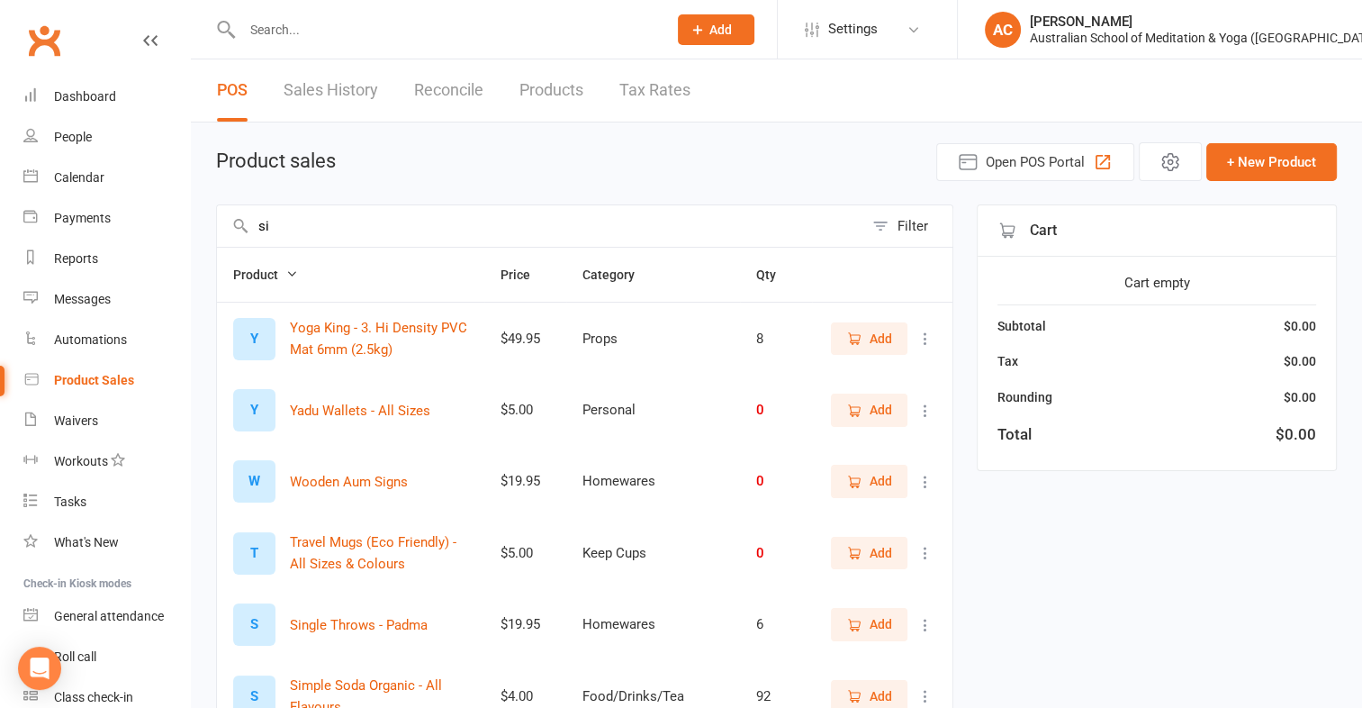
type input "si"
click at [868, 694] on span "Add" at bounding box center [869, 696] width 46 height 20
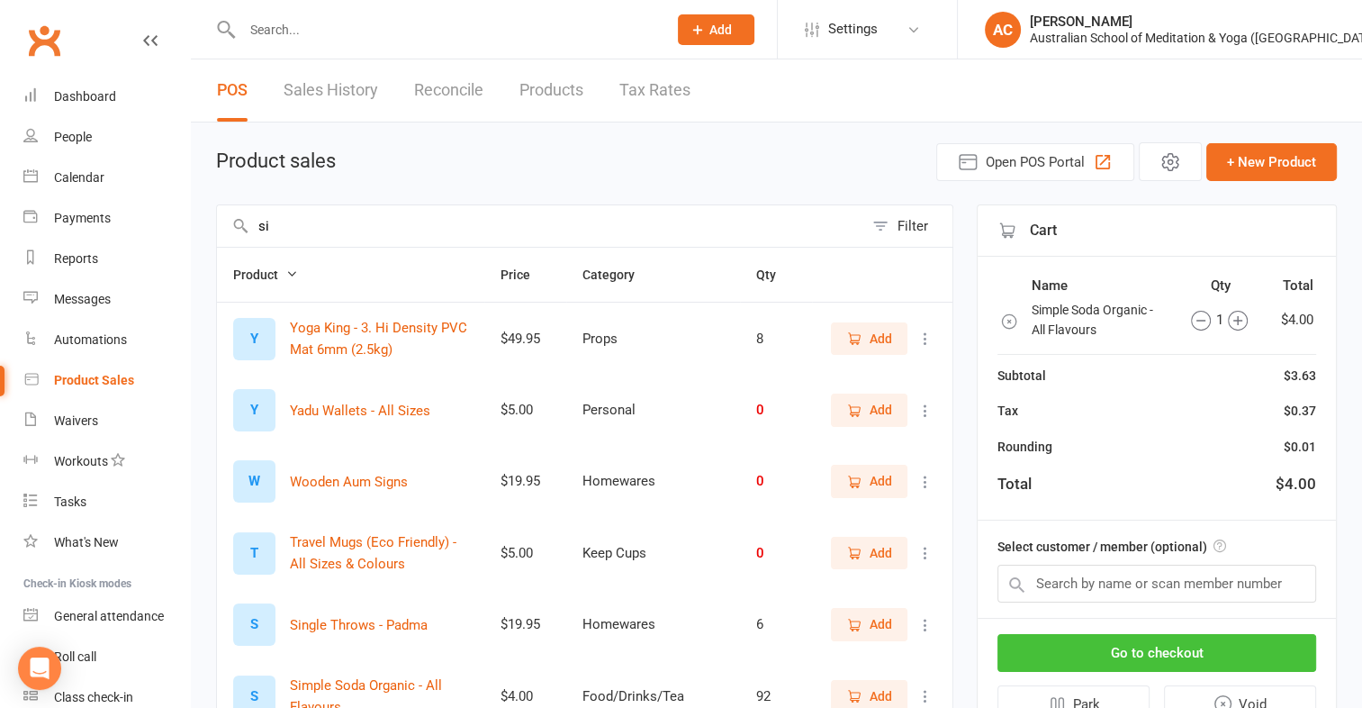
click at [1166, 652] on button "Go to checkout" at bounding box center [1156, 653] width 319 height 38
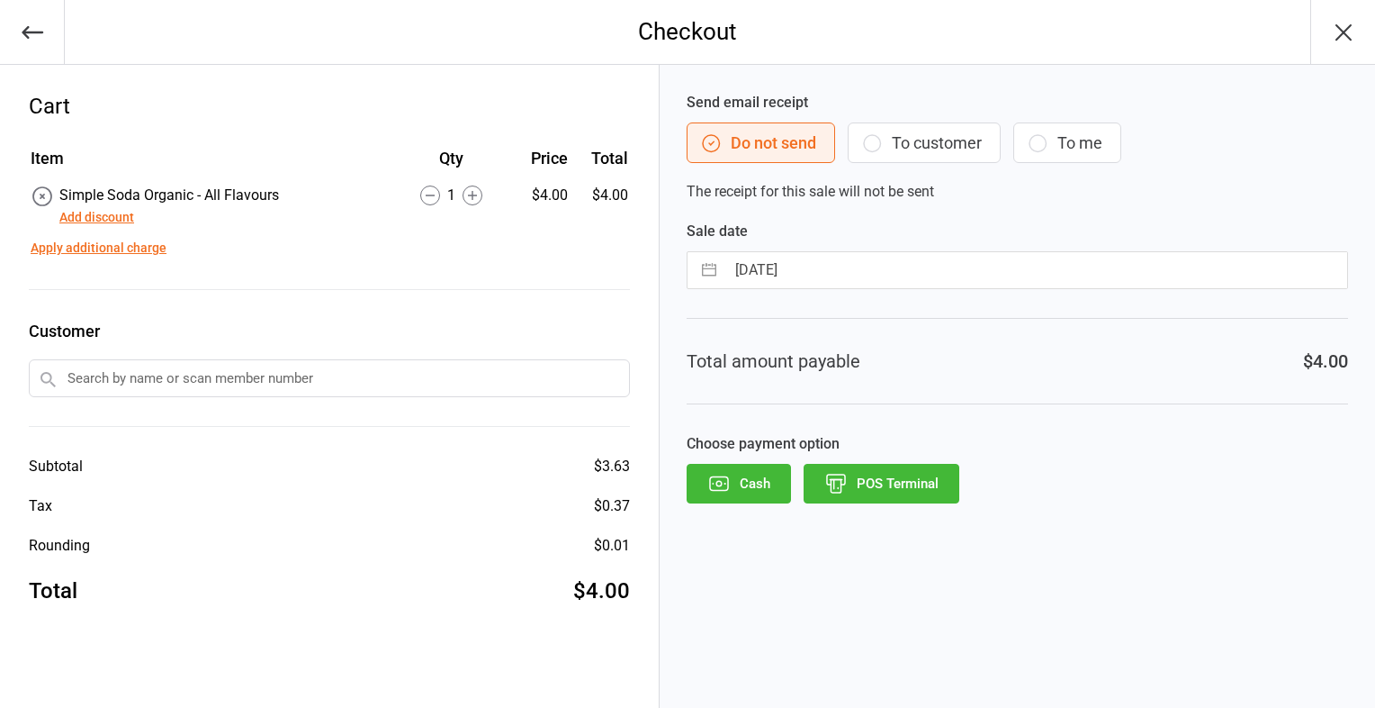
click at [915, 483] on button "POS Terminal" at bounding box center [882, 484] width 156 height 40
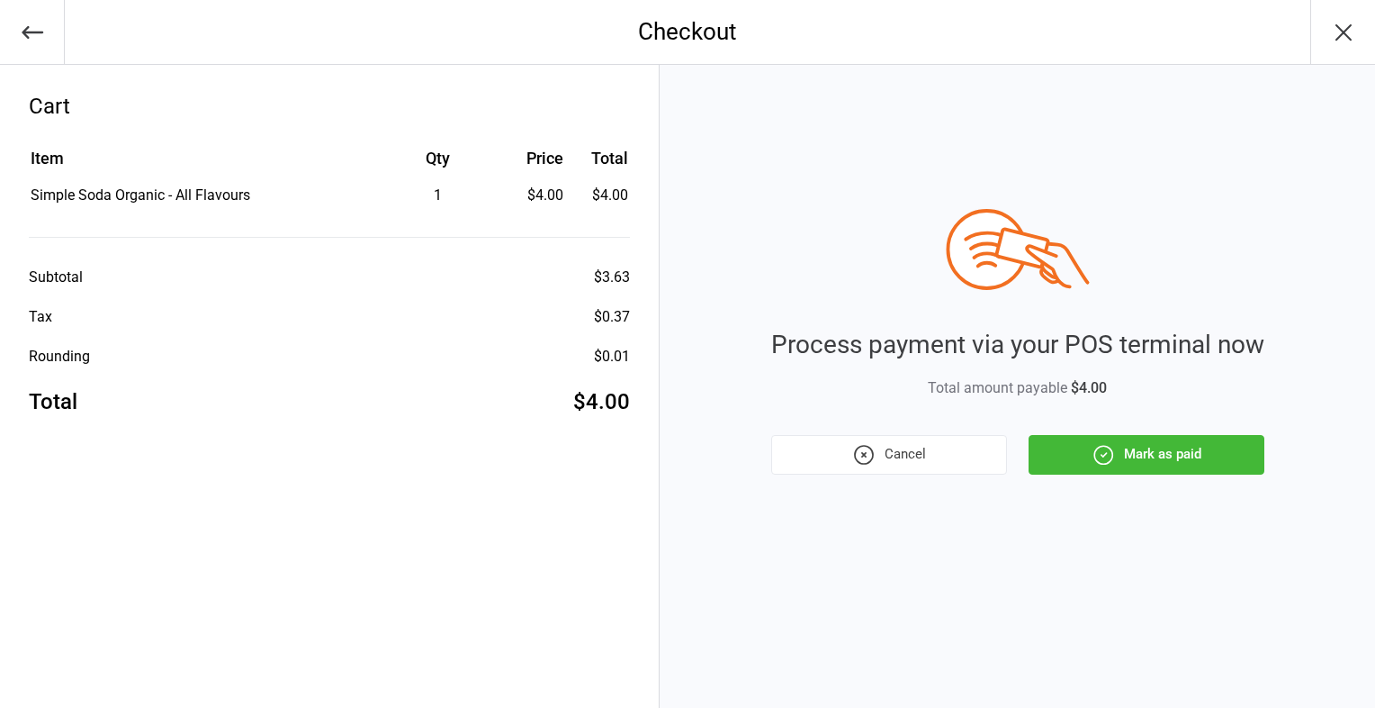
click at [1162, 462] on button "Mark as paid" at bounding box center [1147, 455] width 236 height 40
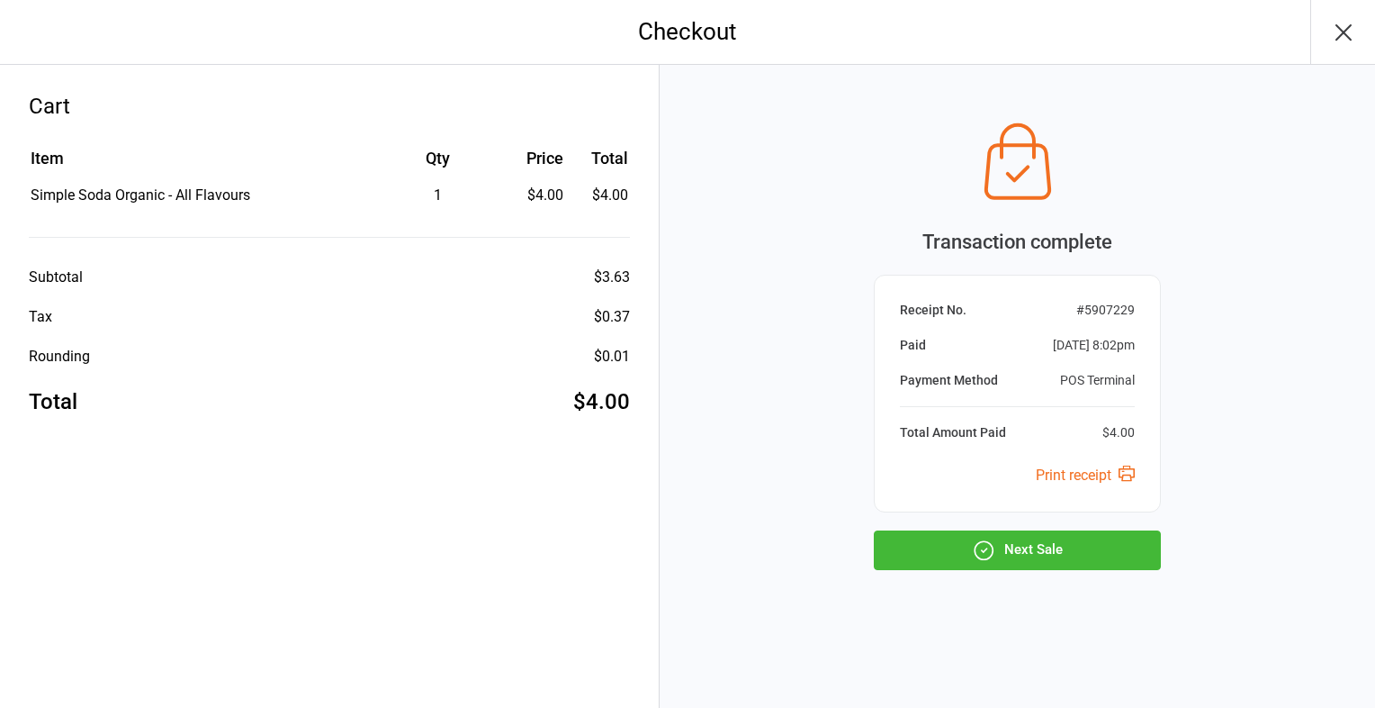
click at [1068, 536] on button "Next Sale" at bounding box center [1017, 550] width 287 height 40
click at [1033, 546] on button "Next Sale" at bounding box center [1017, 550] width 287 height 40
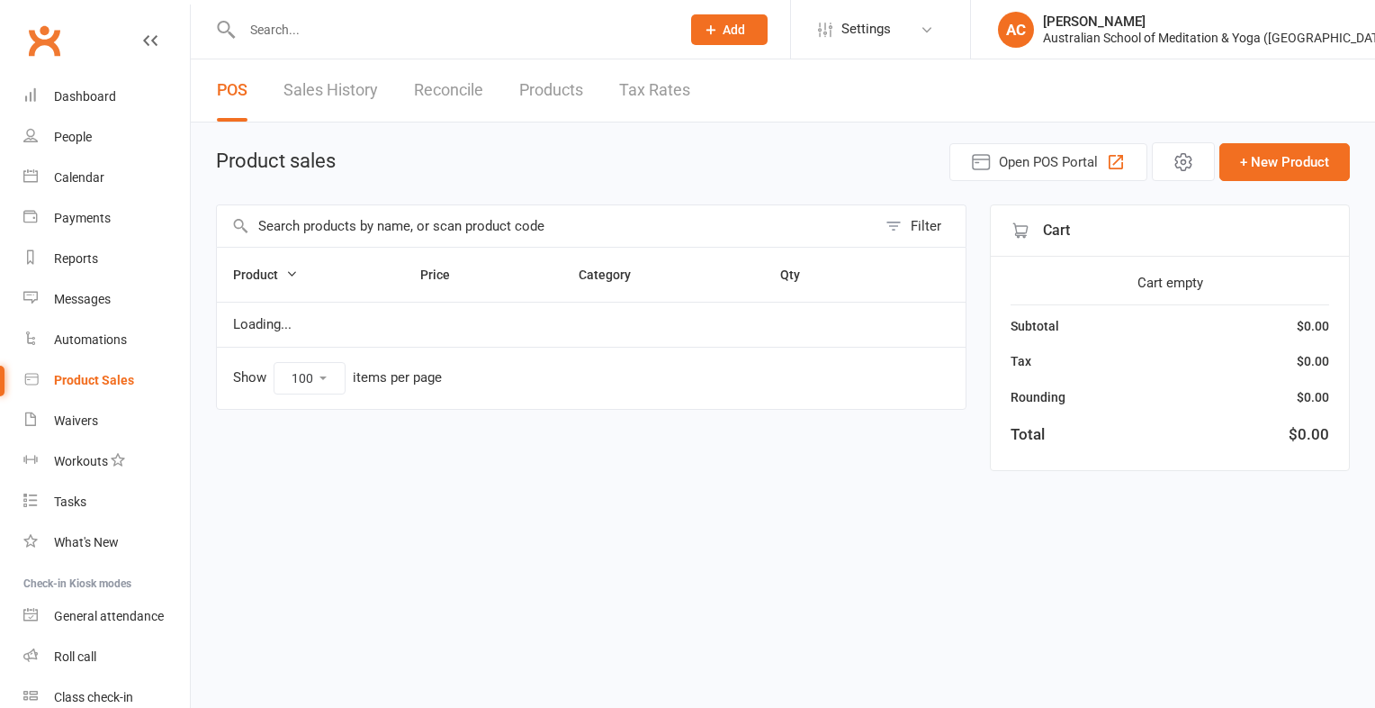
select select "100"
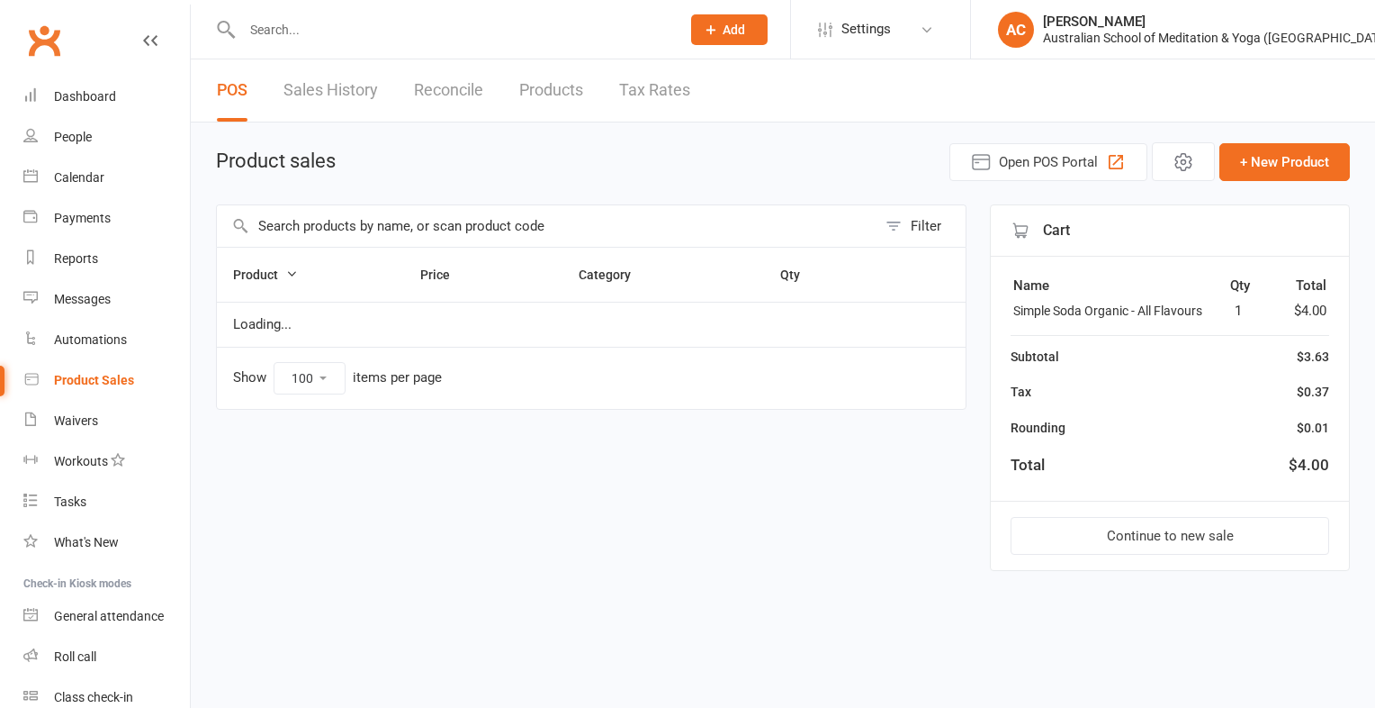
select select "100"
